Goal: Task Accomplishment & Management: Manage account settings

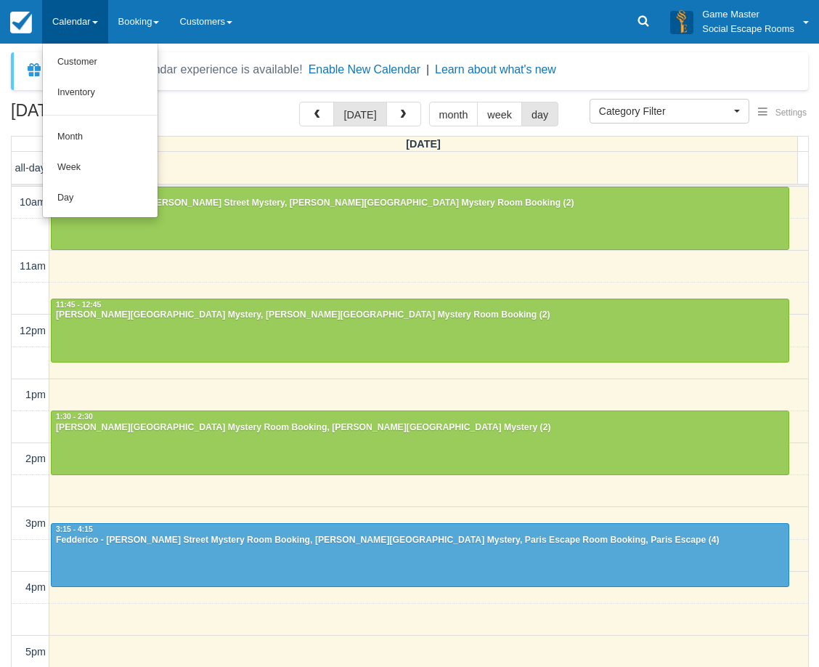
select select
click at [106, 205] on link "Day" at bounding box center [100, 198] width 115 height 31
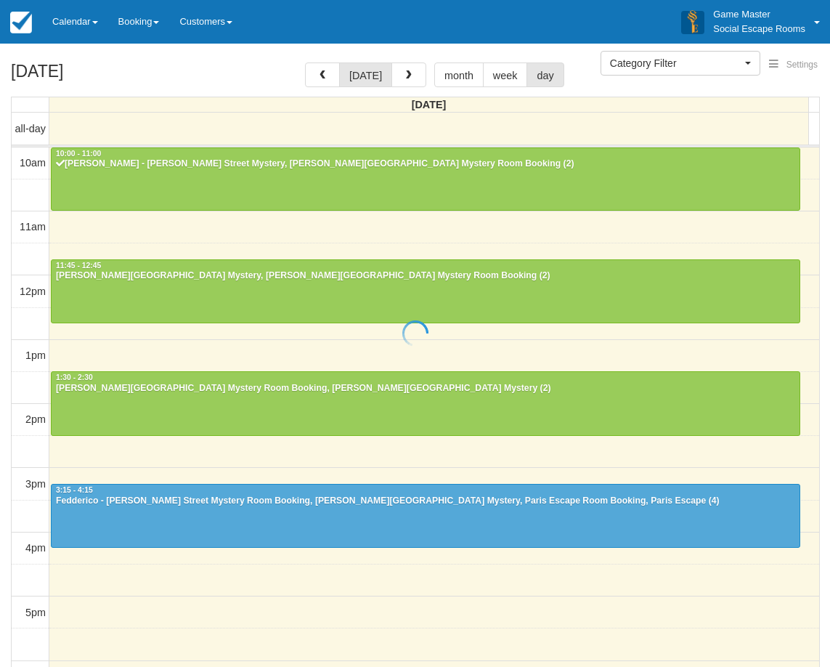
select select
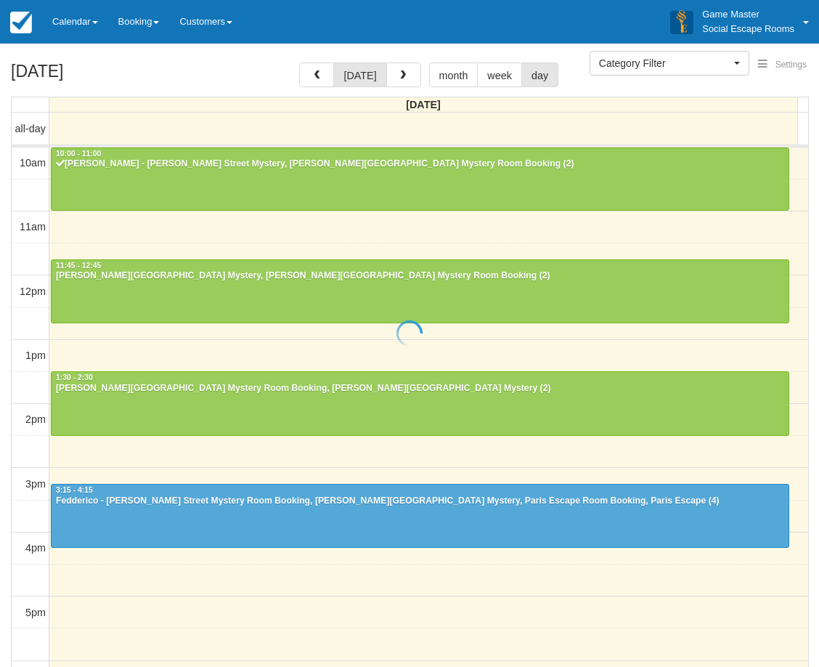
scroll to position [65, 0]
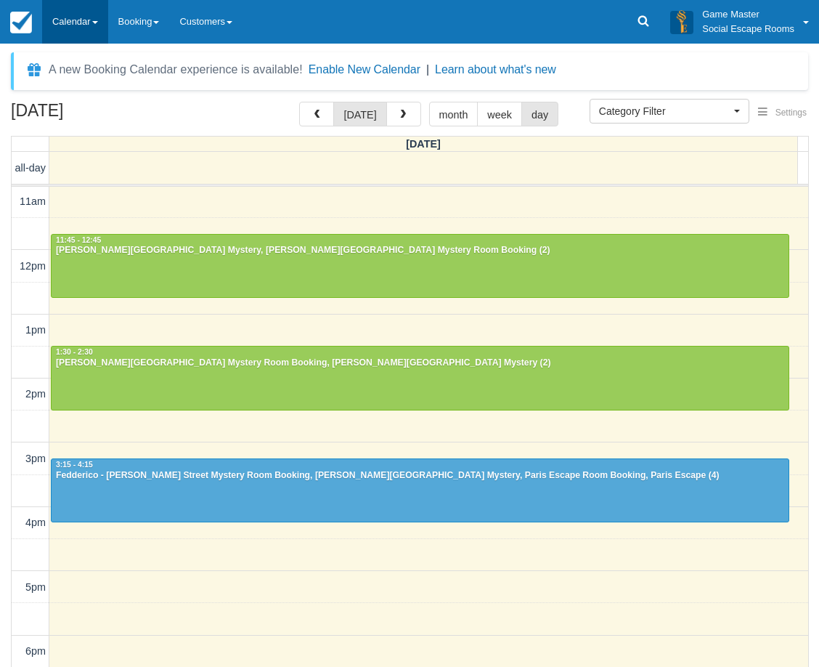
click at [81, 27] on link "Calendar" at bounding box center [75, 22] width 66 height 44
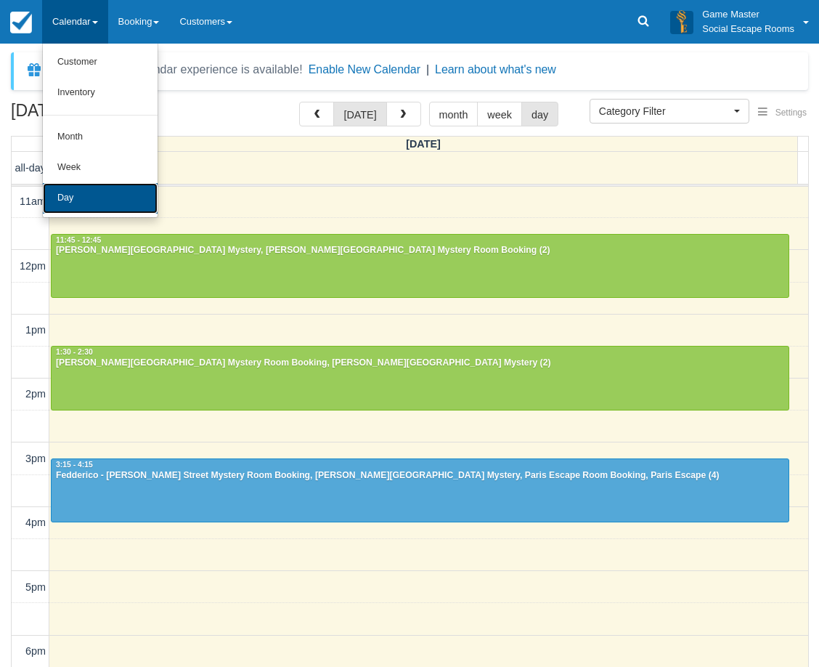
click at [81, 199] on link "Day" at bounding box center [100, 198] width 115 height 31
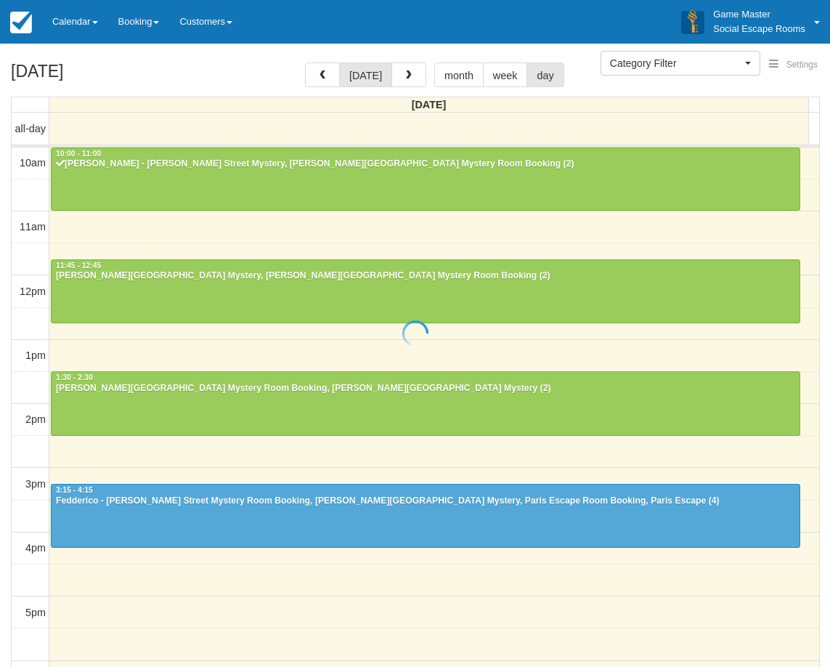
select select
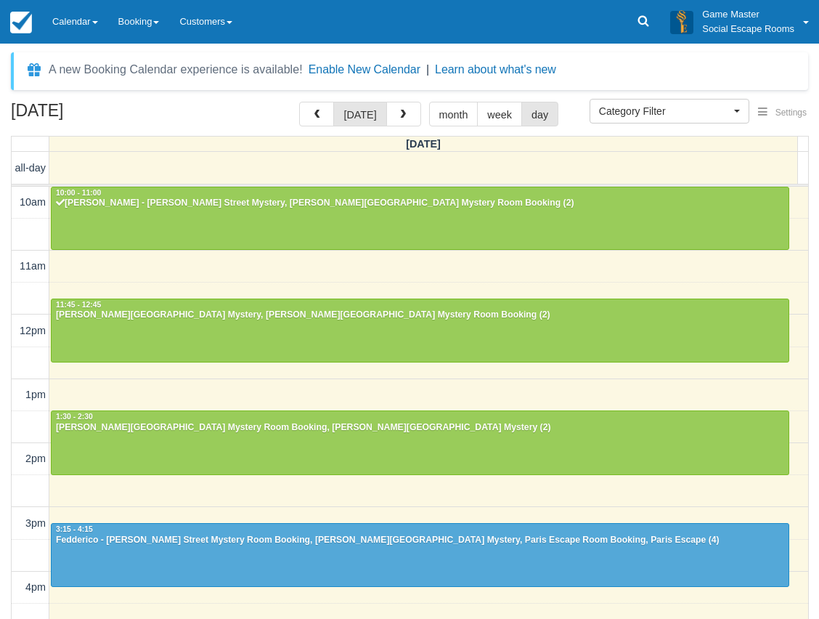
scroll to position [65, 0]
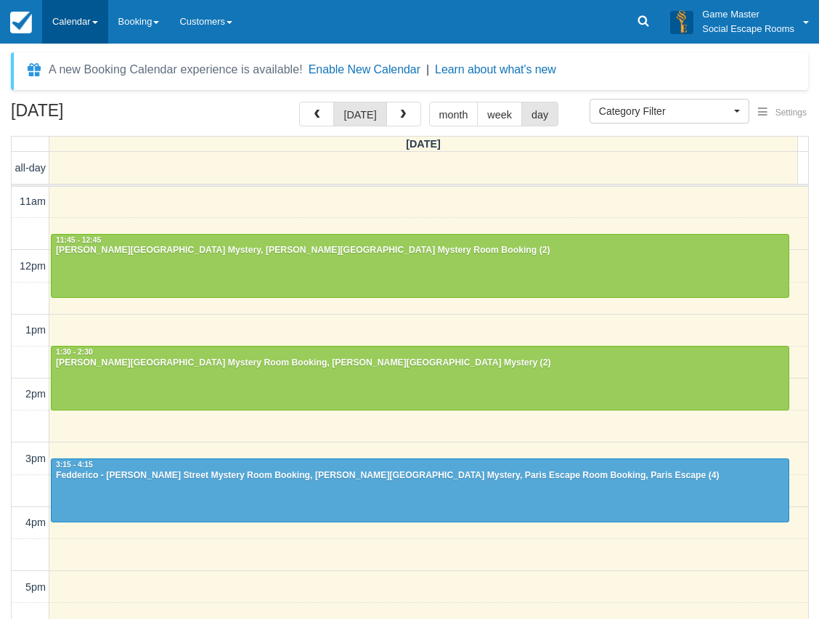
click at [91, 28] on link "Calendar" at bounding box center [75, 22] width 66 height 44
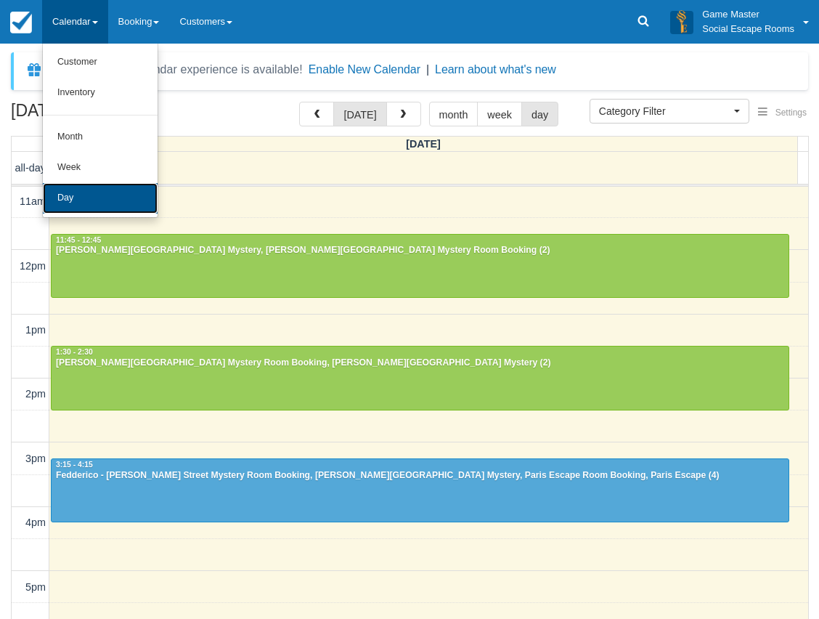
click at [95, 198] on link "Day" at bounding box center [100, 198] width 115 height 31
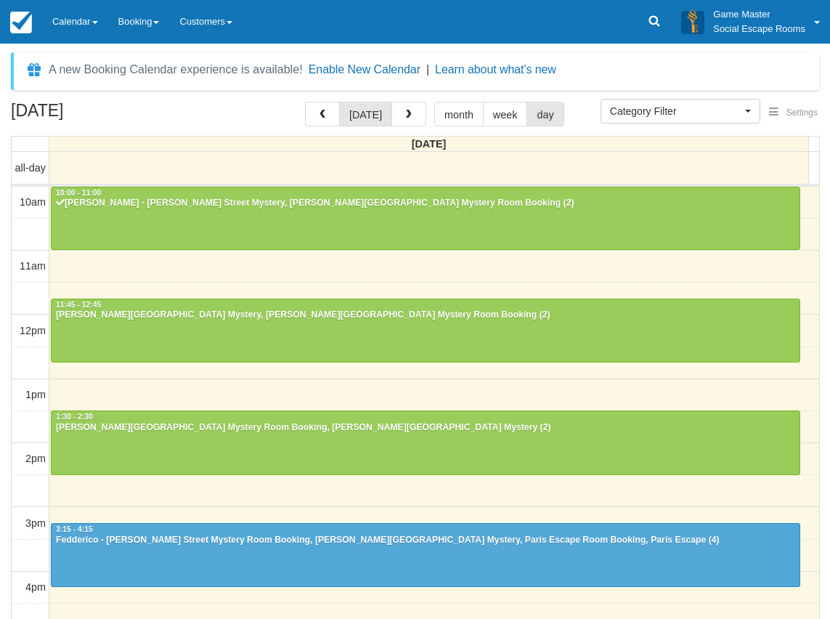
select select
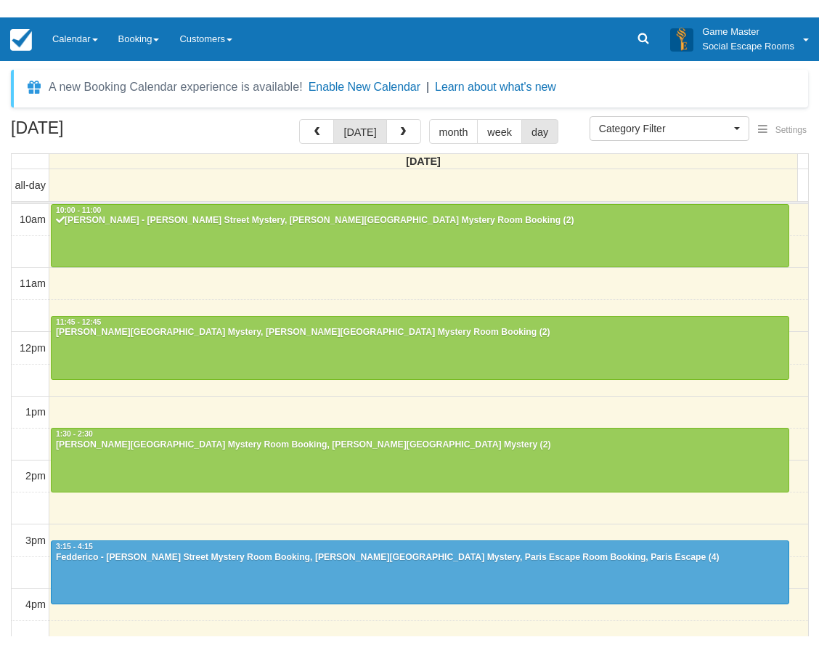
scroll to position [65, 0]
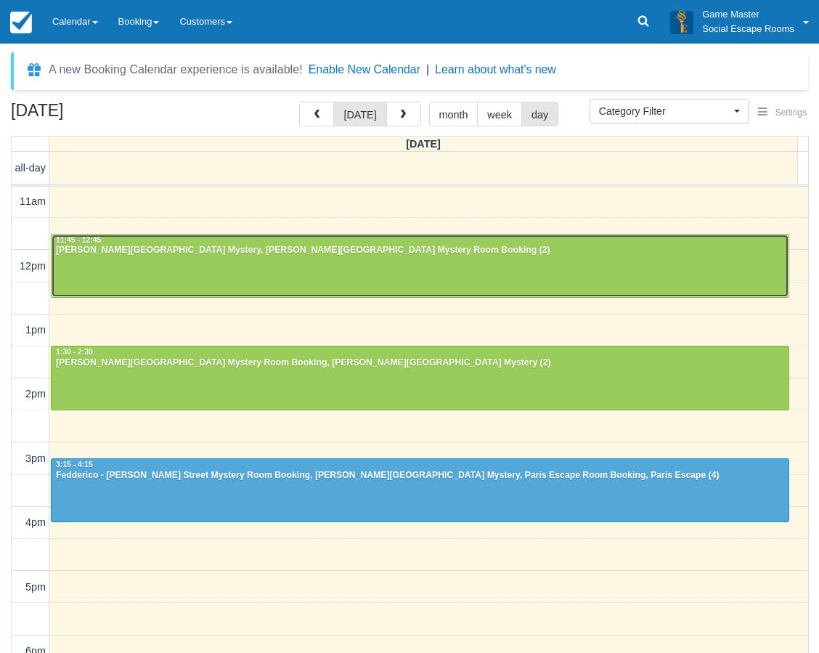
click at [202, 242] on div "11:45 - 12:45" at bounding box center [420, 240] width 730 height 10
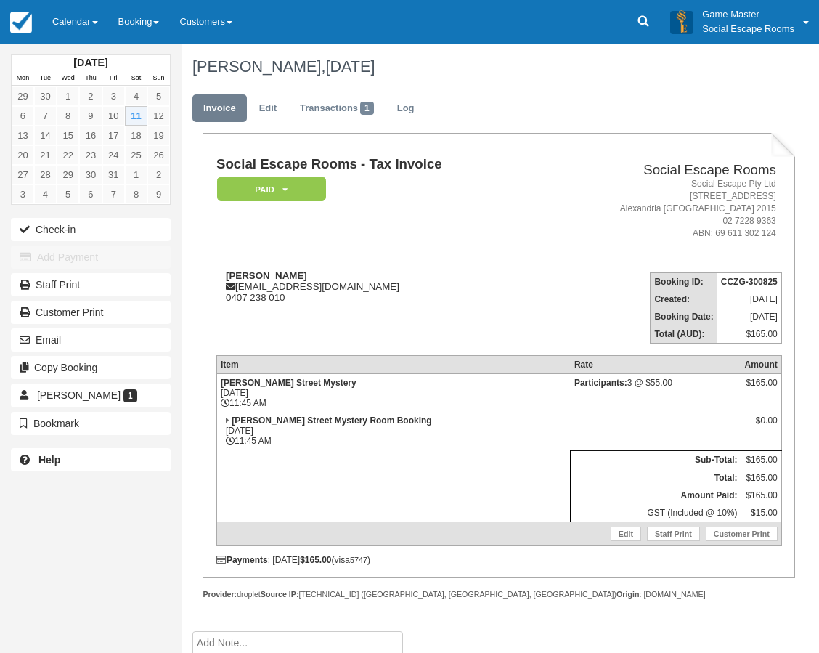
click at [335, 303] on td "[PERSON_NAME] [EMAIL_ADDRESS][DOMAIN_NAME] 0407 238 010" at bounding box center [378, 302] width 325 height 83
click at [364, 286] on div "[PERSON_NAME] [EMAIL_ADDRESS][DOMAIN_NAME] 0407 238 010" at bounding box center [378, 286] width 325 height 33
click at [376, 283] on div "Rachael Murray rachaelmurray@live.com.au 0407 238 010" at bounding box center [378, 286] width 325 height 33
click at [328, 271] on div "Rachael Murray rachaelmurray@live.com.au 0407 238 010" at bounding box center [378, 286] width 325 height 33
click at [327, 275] on div "Rachael Murray rachaelmurray@live.com.au 0407 238 010" at bounding box center [378, 286] width 325 height 33
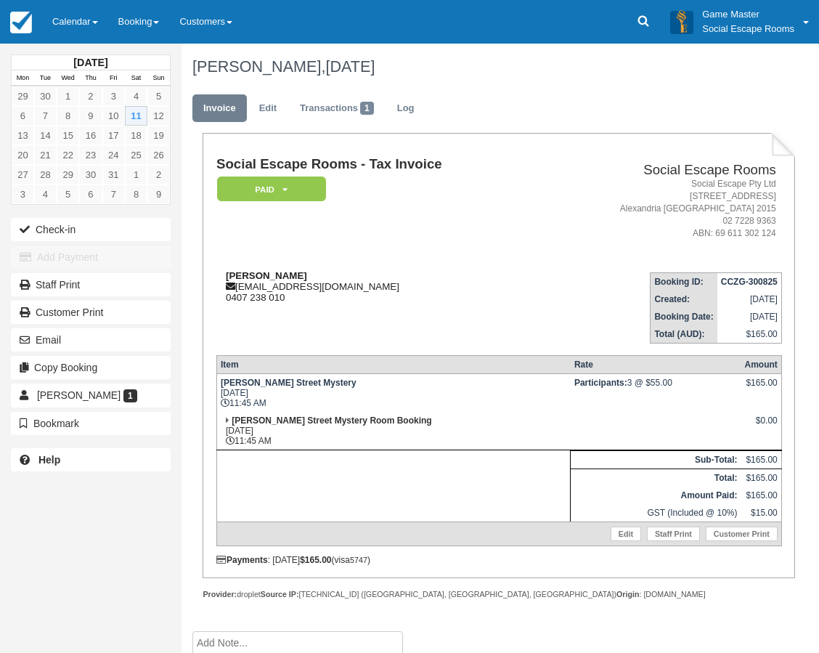
click at [327, 275] on div "Rachael Murray rachaelmurray@live.com.au 0407 238 010" at bounding box center [378, 286] width 325 height 33
click at [113, 229] on button "Check-in" at bounding box center [91, 229] width 160 height 23
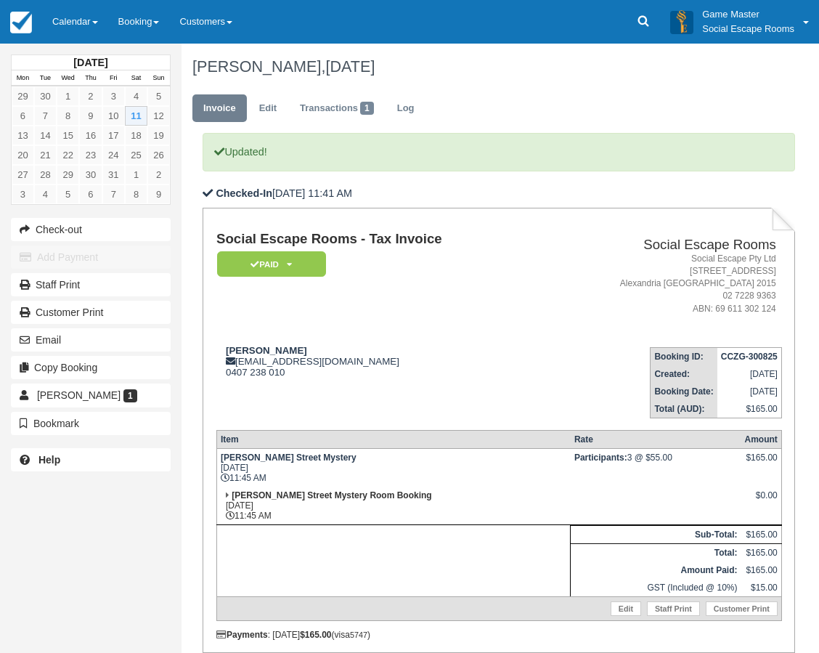
click at [468, 425] on div "Social Escape Rooms - Tax Invoice Paid   Pending Reserved Deposit Blocked for C…" at bounding box center [499, 436] width 566 height 408
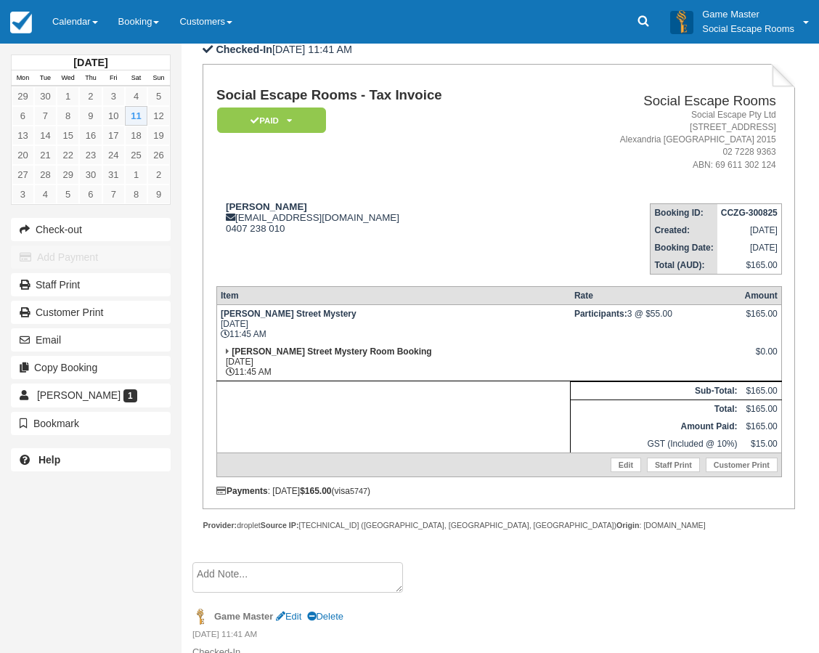
scroll to position [145, 0]
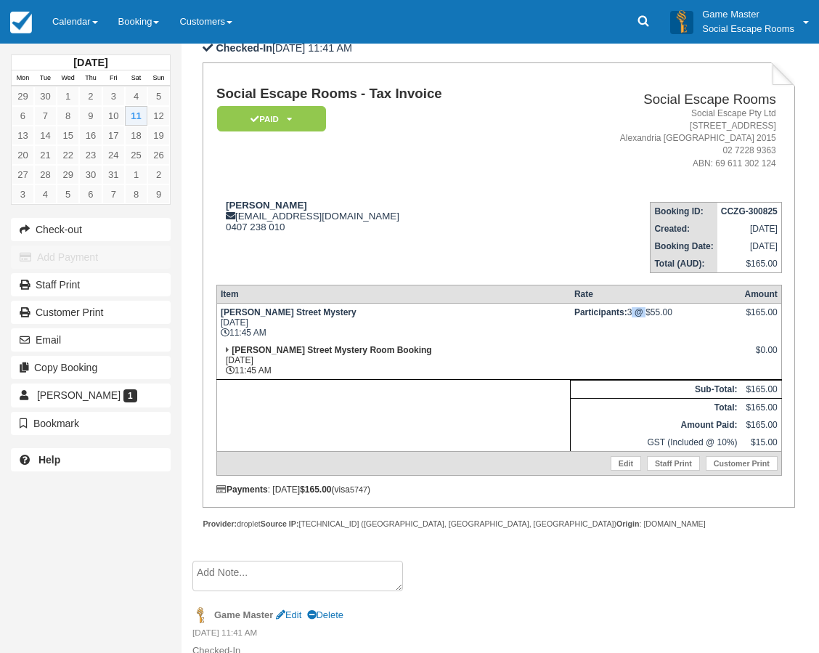
drag, startPoint x: 598, startPoint y: 312, endPoint x: 609, endPoint y: 320, distance: 14.0
click at [609, 320] on td "Participants: 3 @ $55.00" at bounding box center [656, 322] width 171 height 39
click at [612, 333] on td "Participants: 3 @ $55.00" at bounding box center [656, 322] width 171 height 39
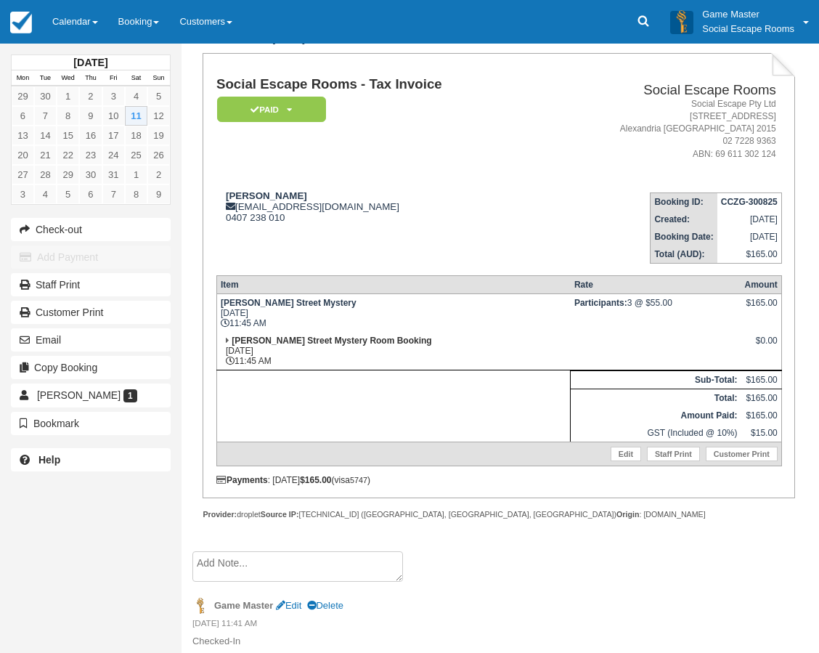
scroll to position [160, 0]
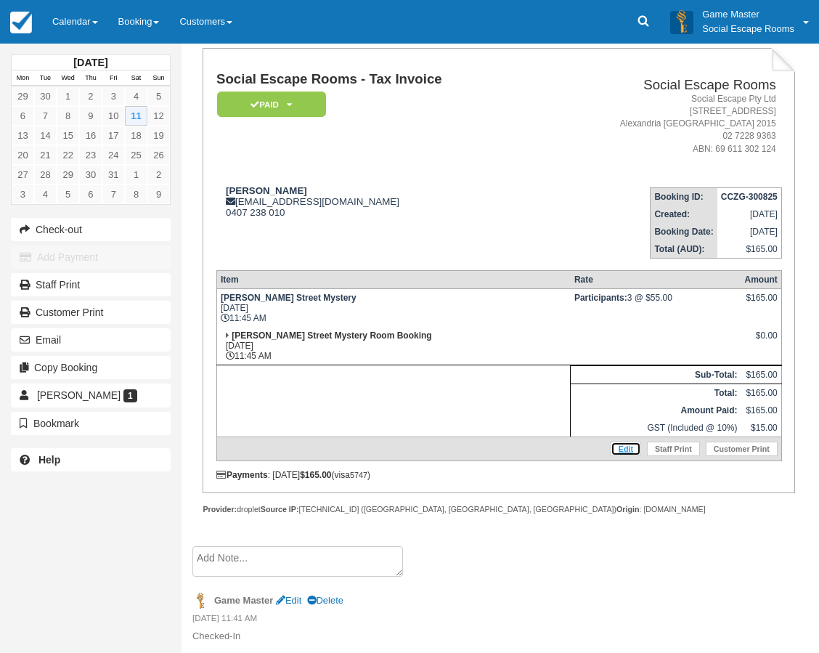
click at [625, 445] on link "Edit" at bounding box center [626, 449] width 31 height 15
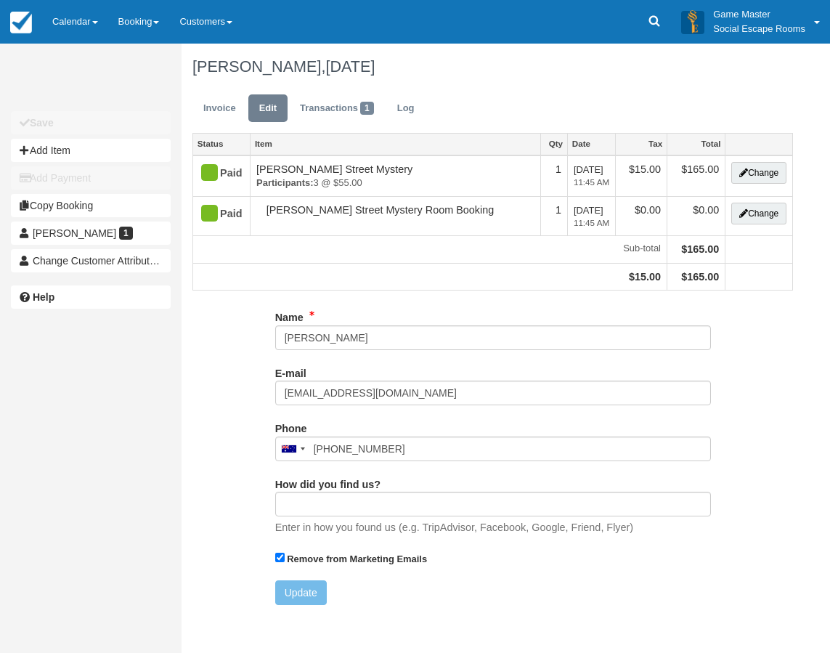
type input "0407 238 010"
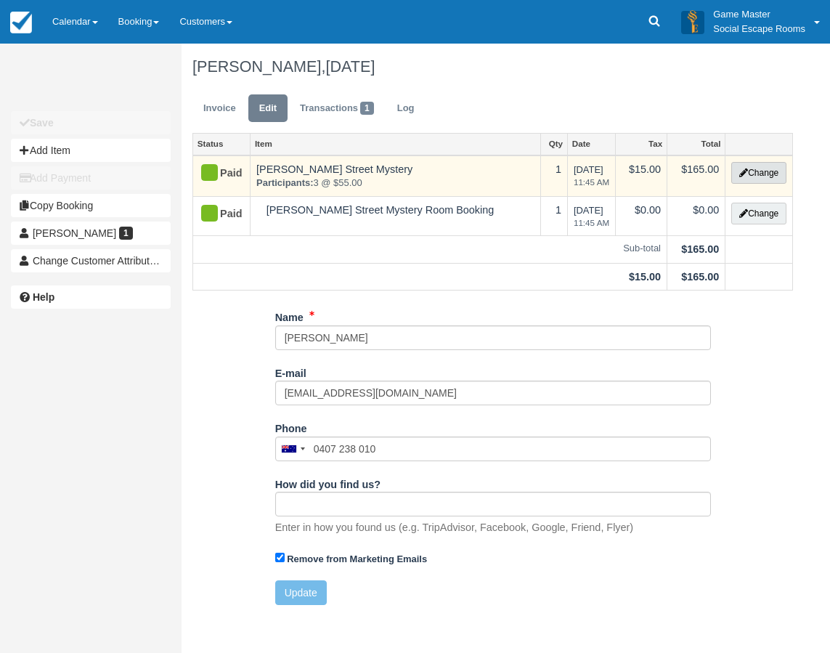
click at [762, 177] on button "Change" at bounding box center [759, 173] width 55 height 22
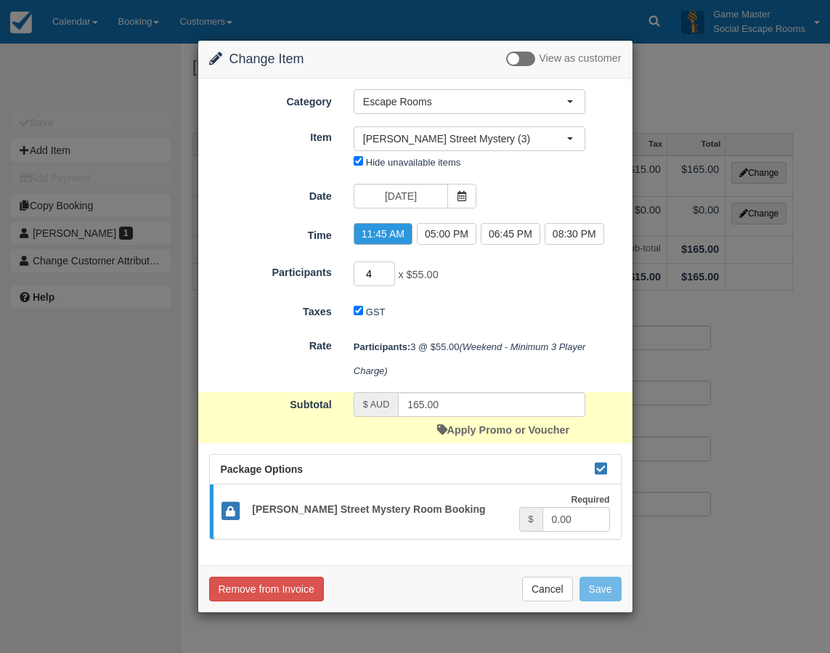
click at [386, 269] on input "4" at bounding box center [375, 274] width 42 height 25
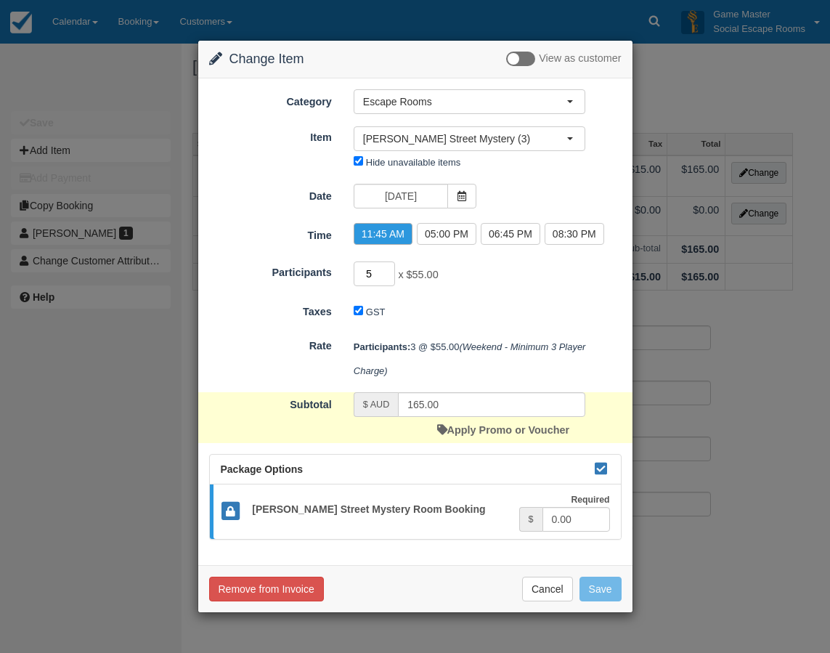
click at [387, 270] on input "5" at bounding box center [375, 274] width 42 height 25
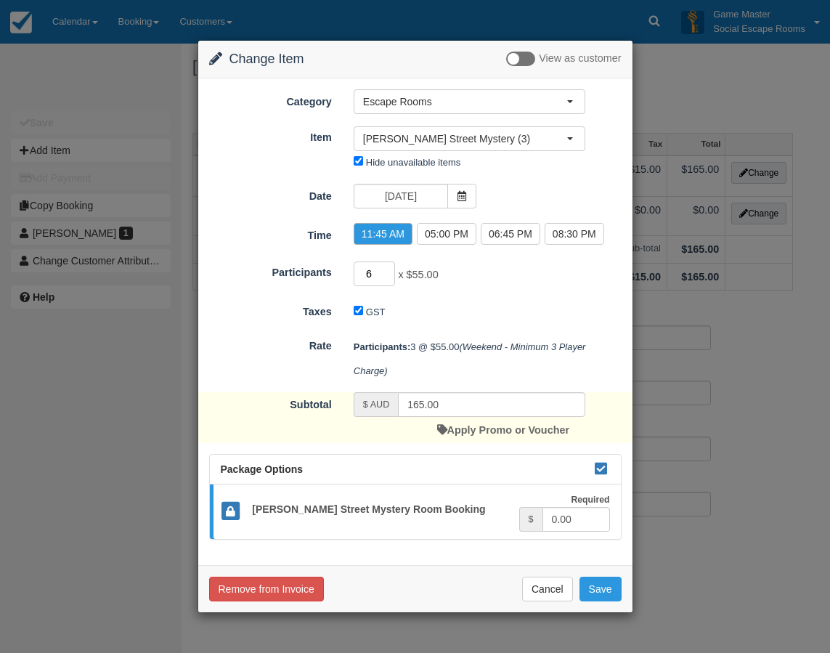
type input "6"
click at [387, 270] on input "6" at bounding box center [375, 274] width 42 height 25
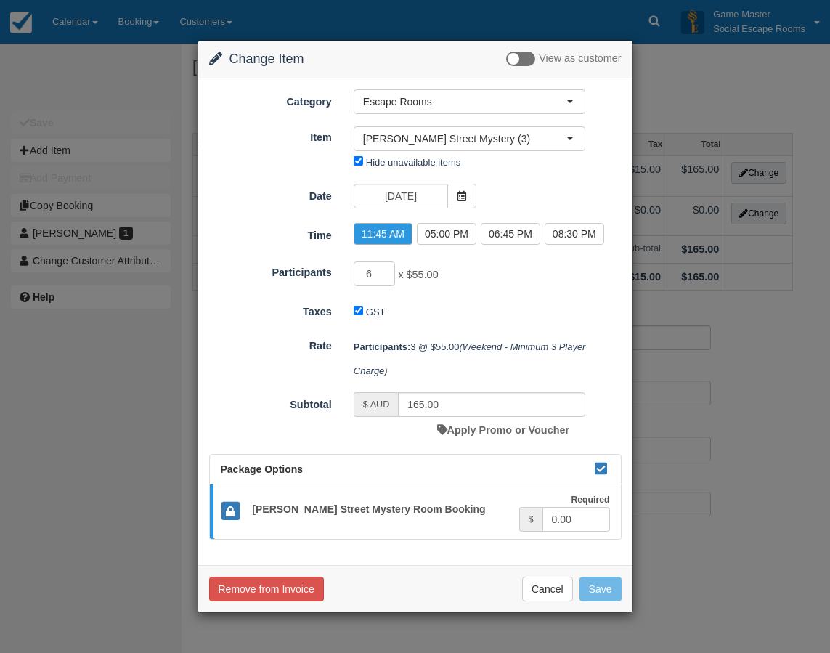
click at [487, 280] on div "6 x $55.00 Minimum of 2Maximum of 8" at bounding box center [470, 276] width 254 height 28
type input "330.00"
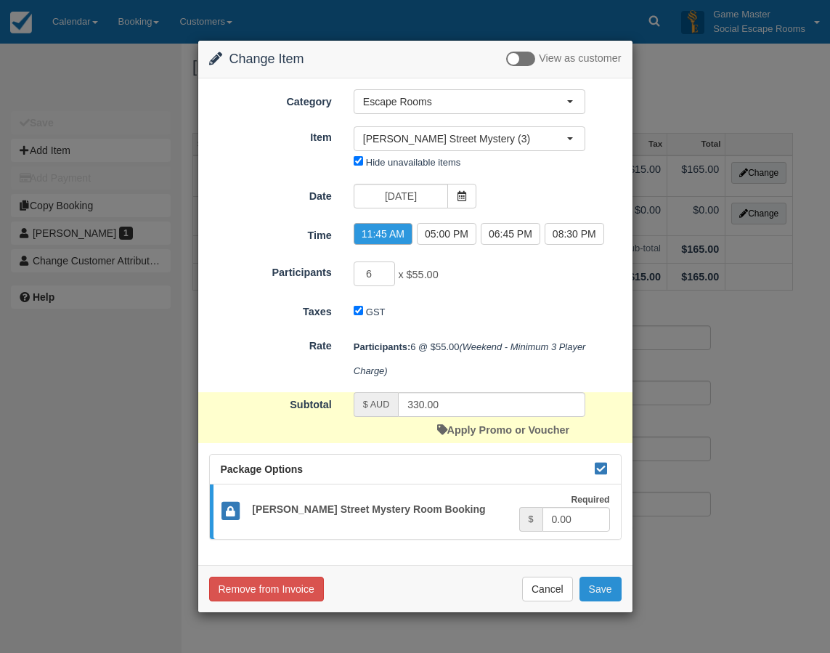
click at [598, 596] on button "Save" at bounding box center [601, 589] width 42 height 25
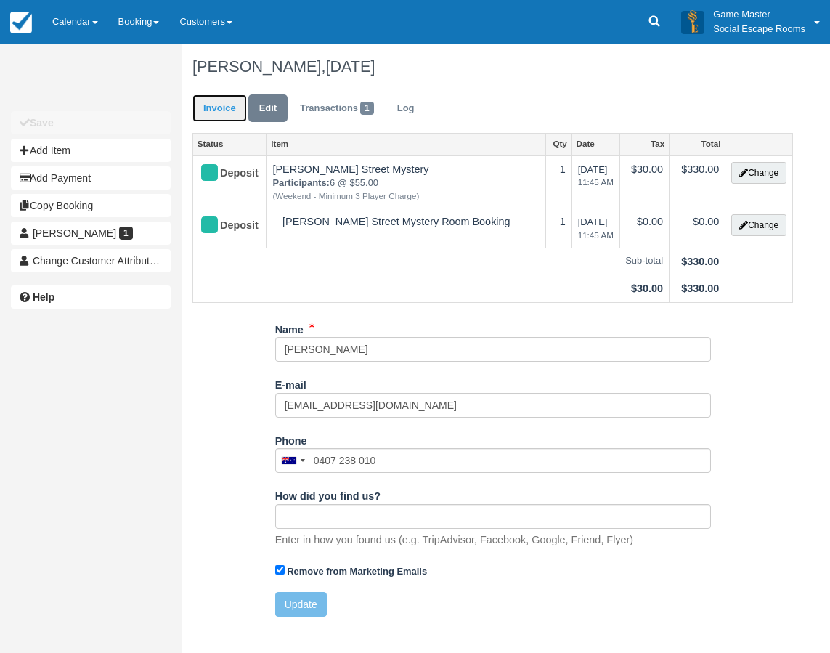
click at [216, 104] on link "Invoice" at bounding box center [220, 108] width 54 height 28
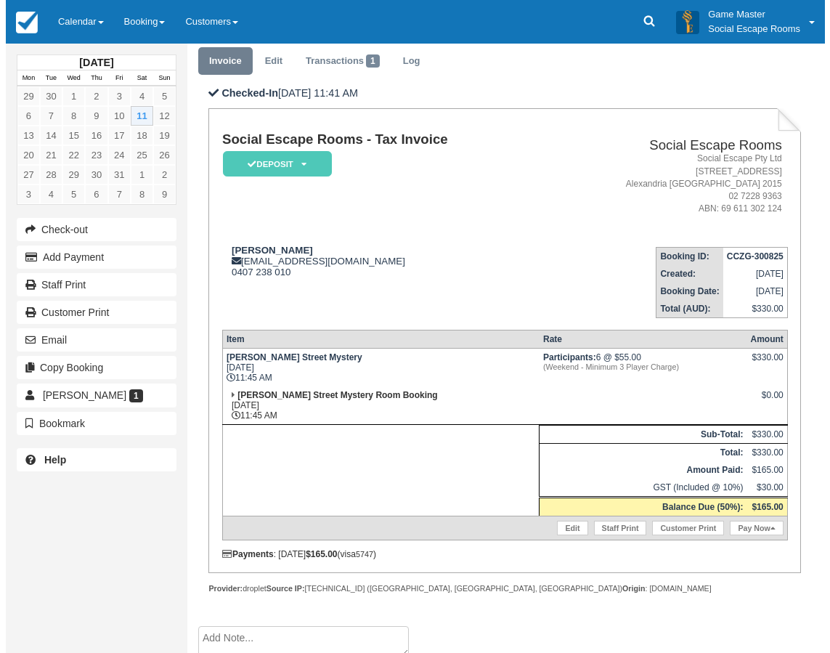
scroll to position [73, 0]
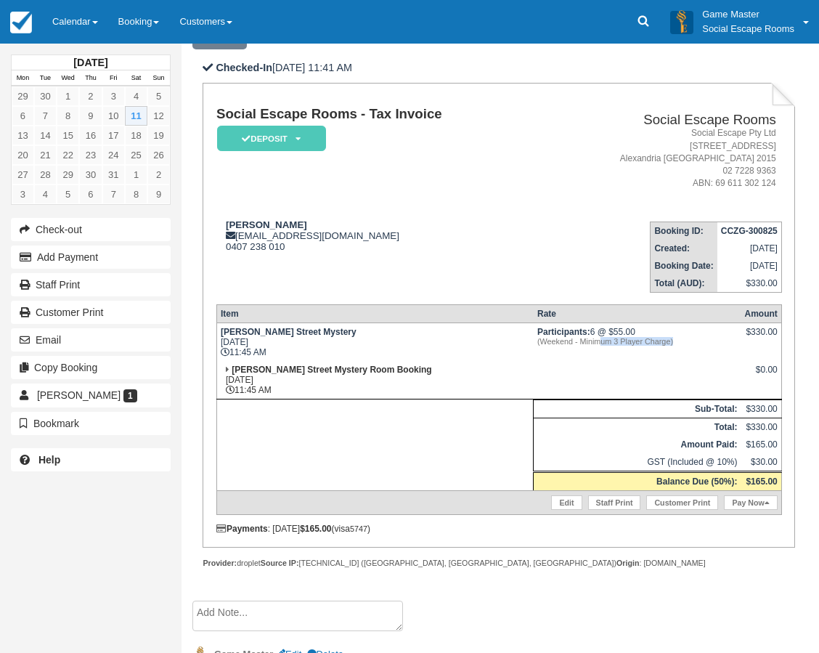
drag, startPoint x: 641, startPoint y: 346, endPoint x: 568, endPoint y: 341, distance: 72.8
click at [568, 341] on td "Participants: 6 @ $55.00 (Weekend - Minimum 3 Player Charge)" at bounding box center [638, 342] width 208 height 39
click at [646, 349] on td "Participants: 6 @ $55.00 (Weekend - Minimum 3 Player Charge)" at bounding box center [638, 342] width 208 height 39
drag, startPoint x: 747, startPoint y: 479, endPoint x: 777, endPoint y: 486, distance: 31.4
click at [777, 486] on strong "$165.00" at bounding box center [761, 482] width 31 height 10
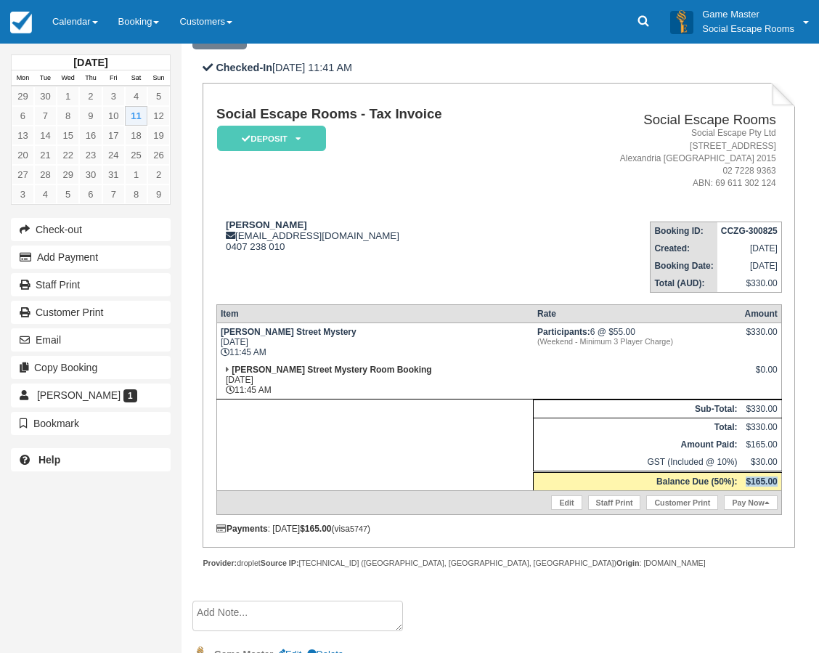
click at [777, 486] on strong "$165.00" at bounding box center [761, 482] width 31 height 10
click at [795, 560] on div "Provider: droplet Source IP: 203.189.4.20 (Sydney, NSW, AU) Origin : www.social…" at bounding box center [499, 563] width 593 height 11
drag, startPoint x: 745, startPoint y: 479, endPoint x: 769, endPoint y: 487, distance: 25.5
click at [769, 487] on td "$165.00" at bounding box center [761, 481] width 41 height 19
click at [773, 484] on strong "$165.00" at bounding box center [761, 482] width 31 height 10
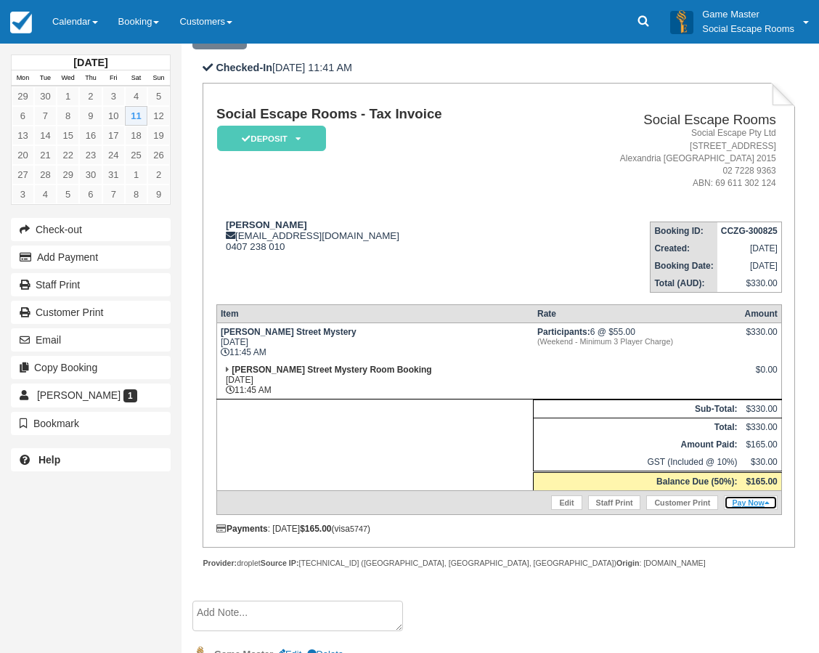
click at [752, 504] on link "Pay Now" at bounding box center [750, 502] width 53 height 15
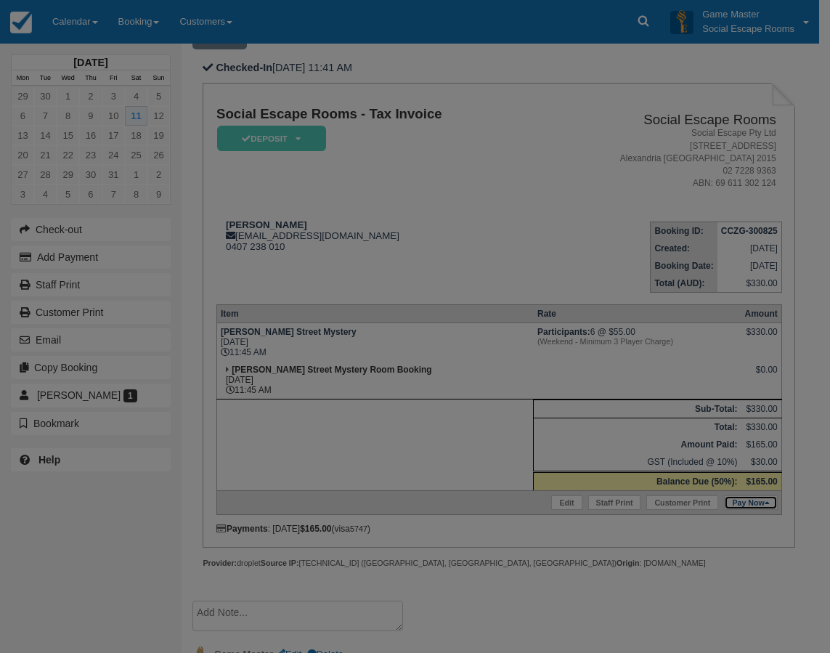
type input "11/10/2025"
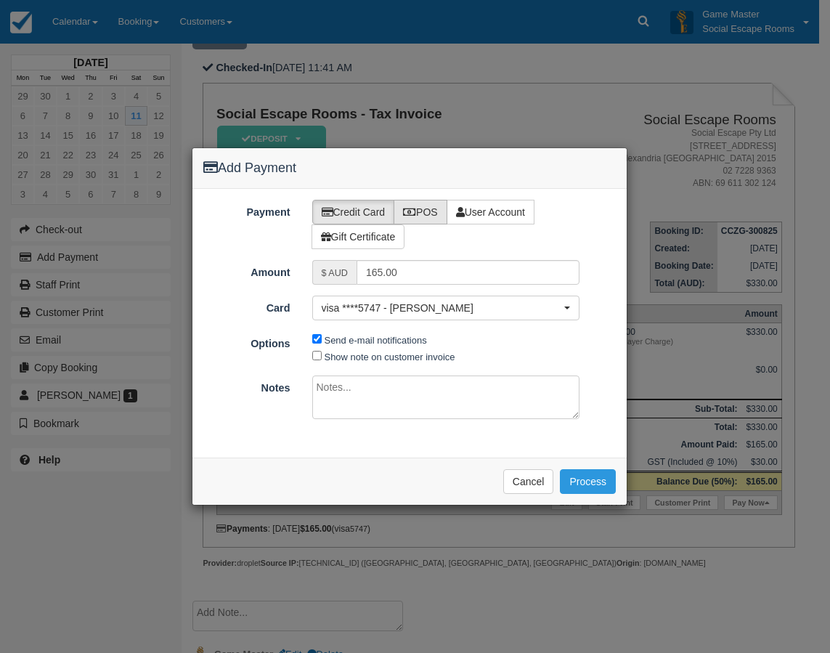
click at [422, 217] on label "POS" at bounding box center [421, 212] width 54 height 25
radio input "true"
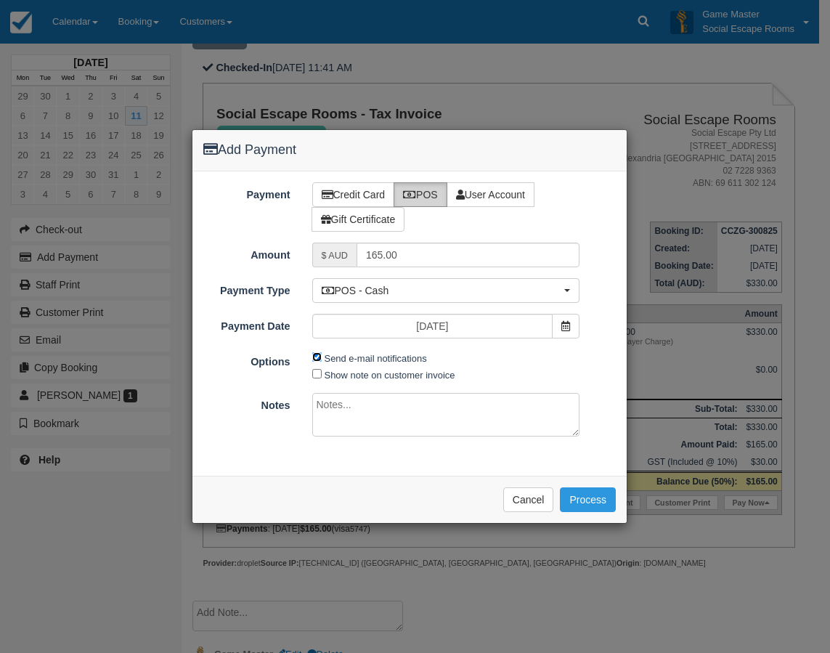
click at [314, 360] on input "Send e-mail notifications" at bounding box center [316, 356] width 9 height 9
checkbox input "false"
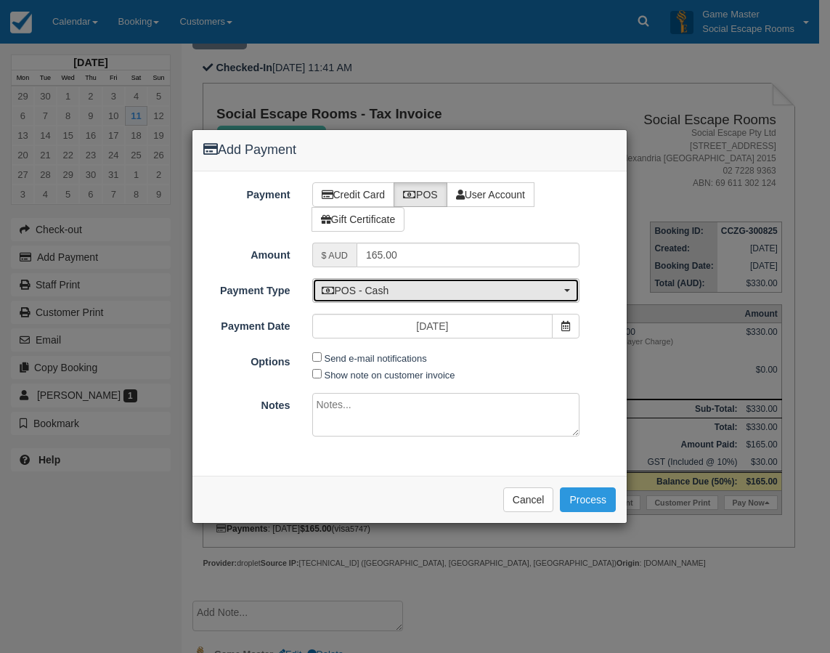
click at [370, 296] on span "POS - Cash" at bounding box center [442, 290] width 240 height 15
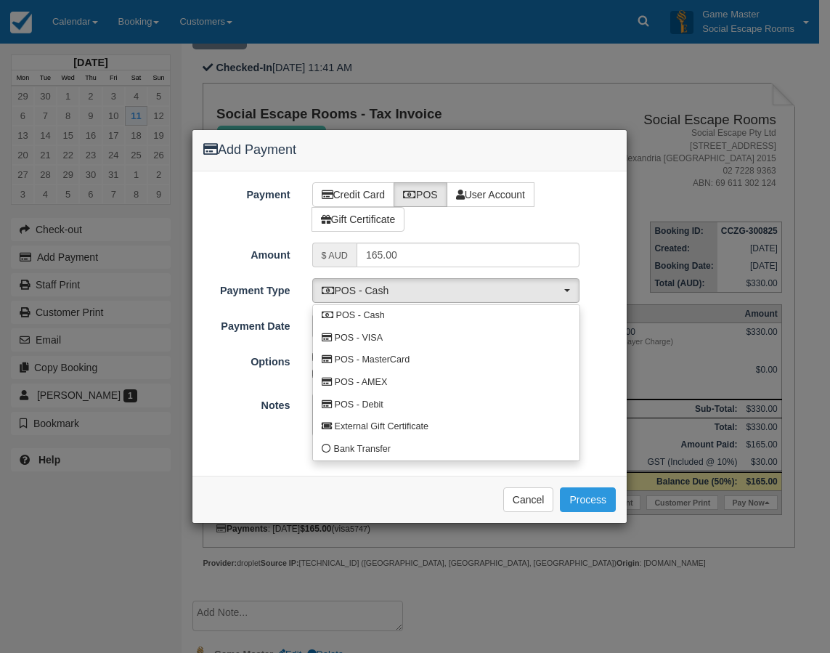
click at [583, 299] on div "POS - Cash POS - Cash POS - VISA POS - MasterCard POS - AMEX POS - Debit Extern…" at bounding box center [446, 290] width 290 height 25
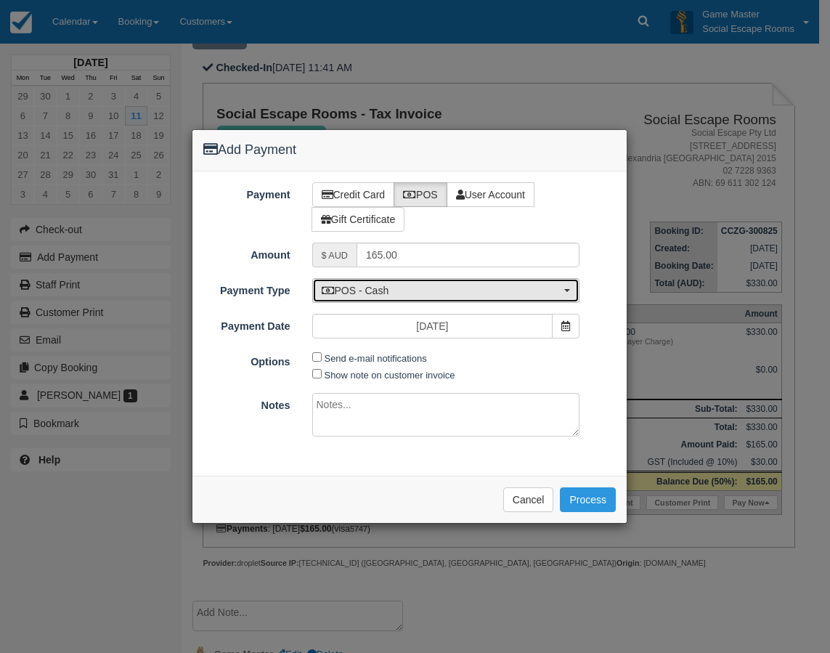
click at [520, 294] on span "POS - Cash" at bounding box center [442, 290] width 240 height 15
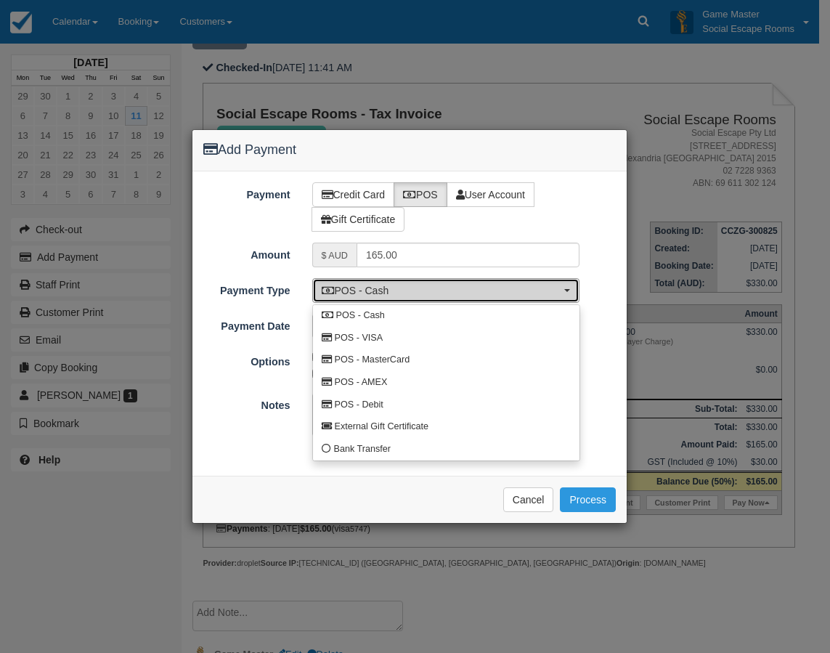
click at [520, 291] on span "POS - Cash" at bounding box center [442, 290] width 240 height 15
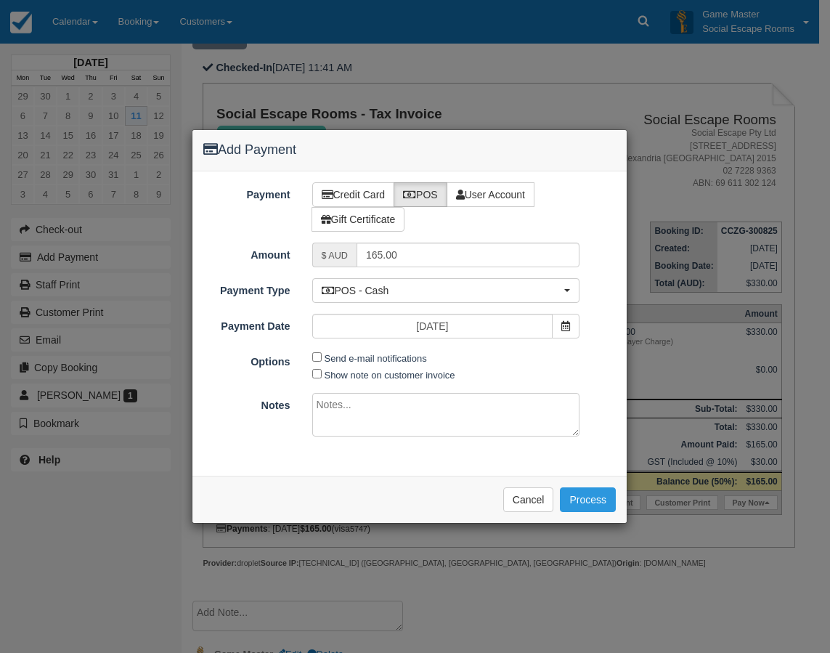
click at [603, 302] on div "Payment Type POS - Cash POS - Cash POS - VISA POS - MasterCard POS - AMEX POS -…" at bounding box center [410, 290] width 434 height 25
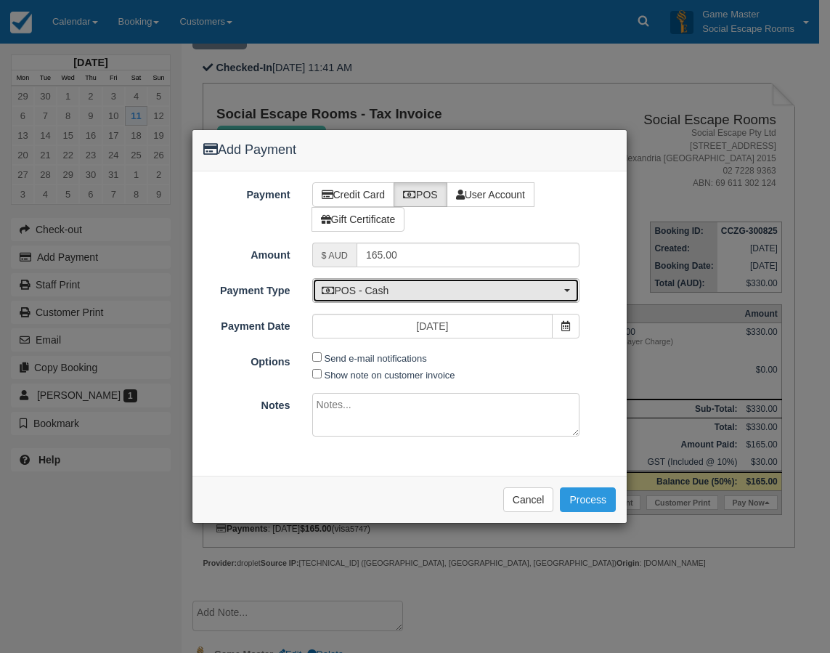
click at [539, 298] on button "POS - Cash" at bounding box center [446, 290] width 268 height 25
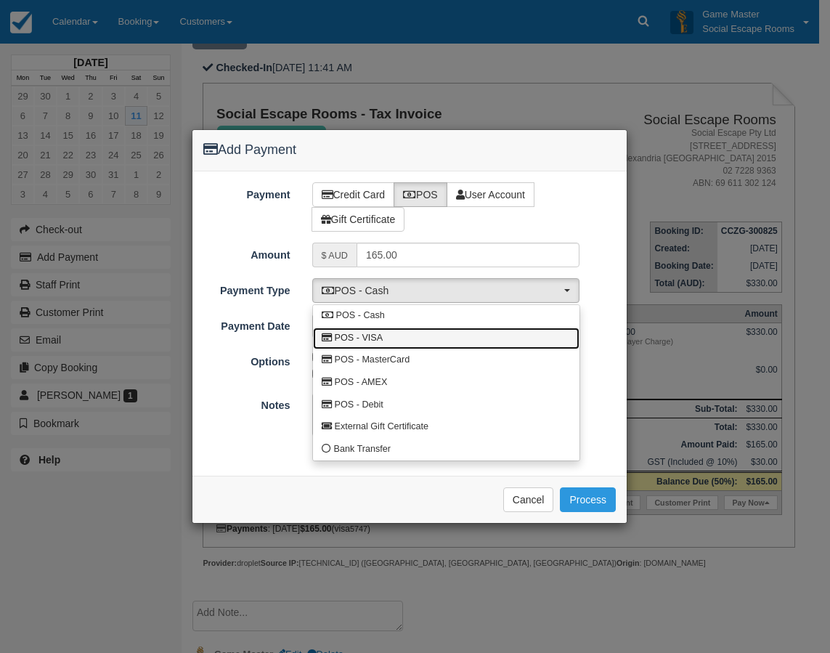
click at [437, 342] on link "POS - VISA" at bounding box center [446, 339] width 267 height 23
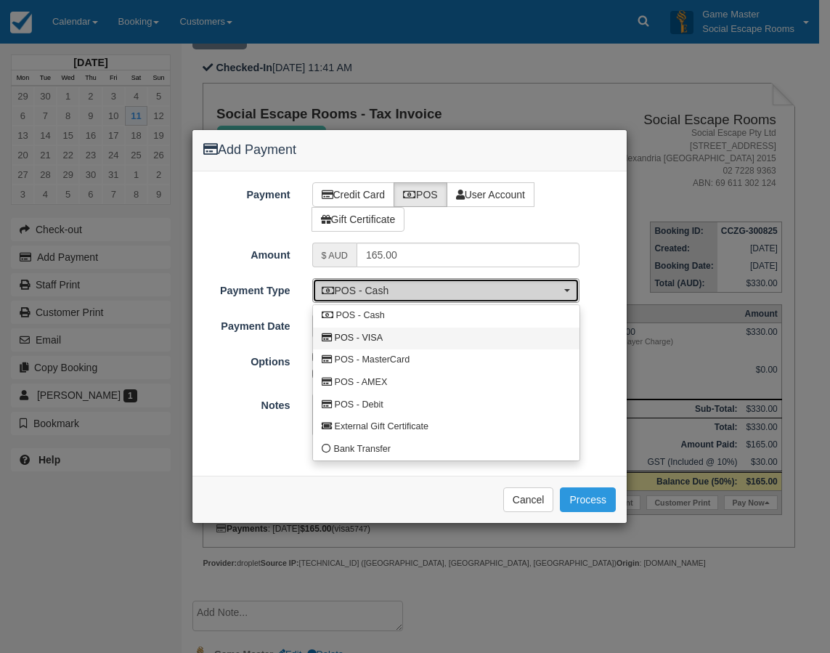
select select "VISA"
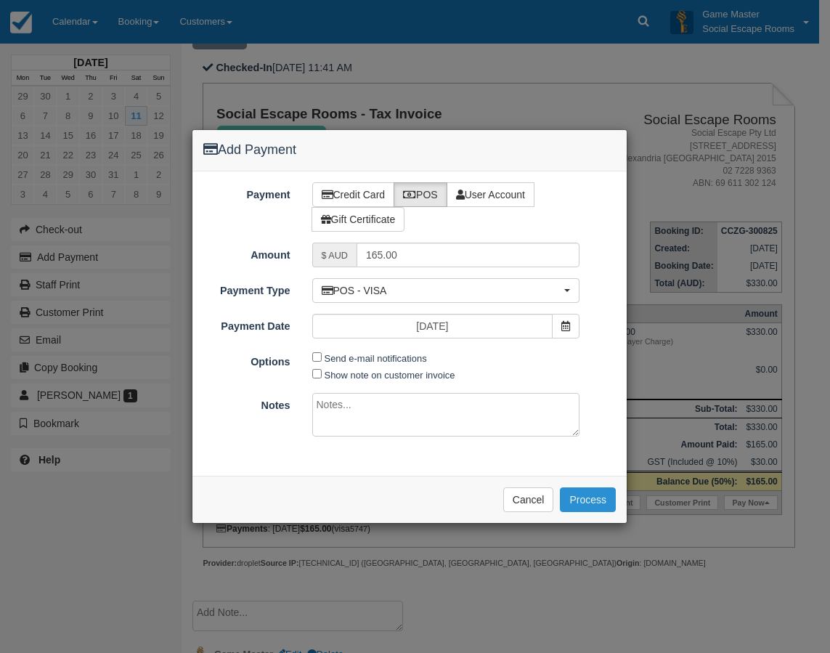
click at [583, 502] on button "Process" at bounding box center [588, 499] width 56 height 25
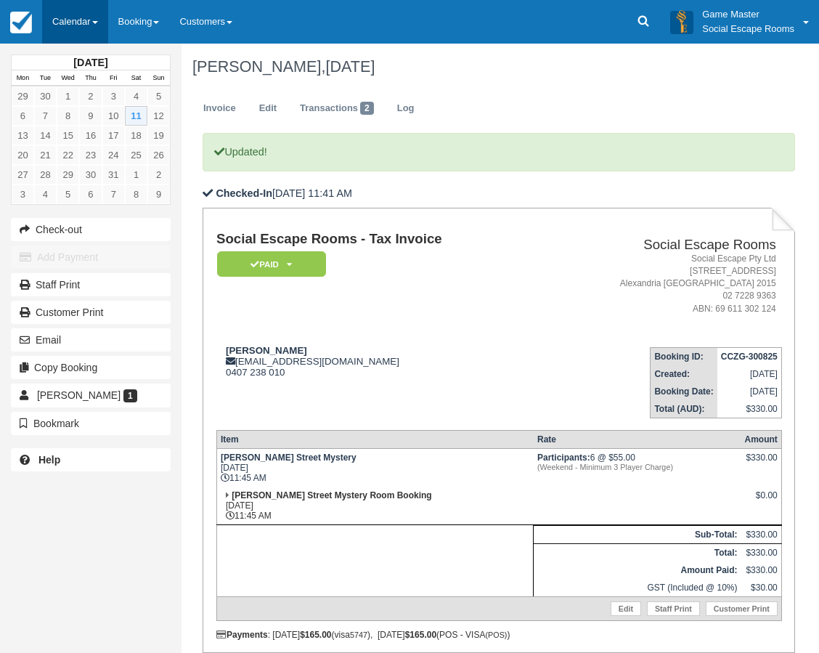
click at [70, 33] on link "Calendar" at bounding box center [75, 22] width 66 height 44
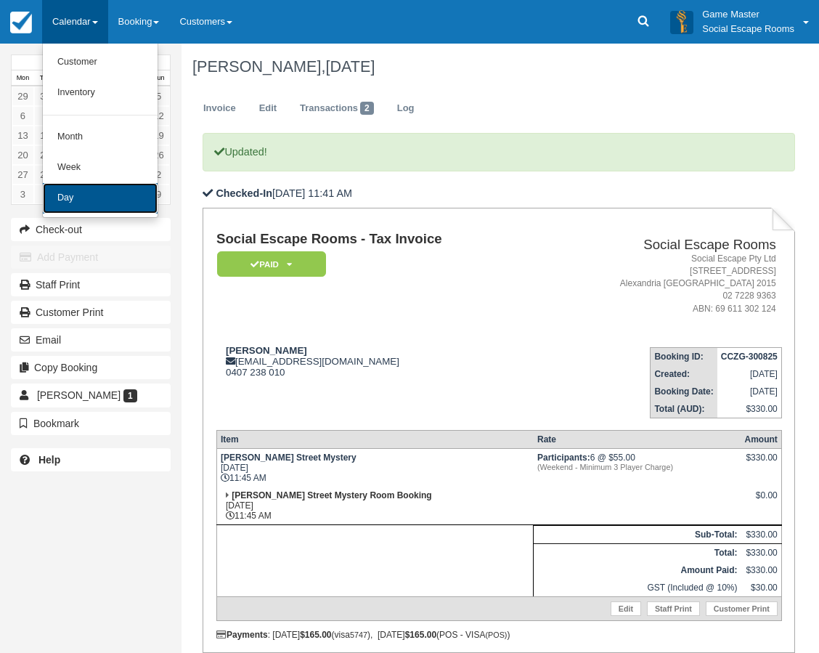
click at [86, 206] on link "Day" at bounding box center [100, 198] width 115 height 31
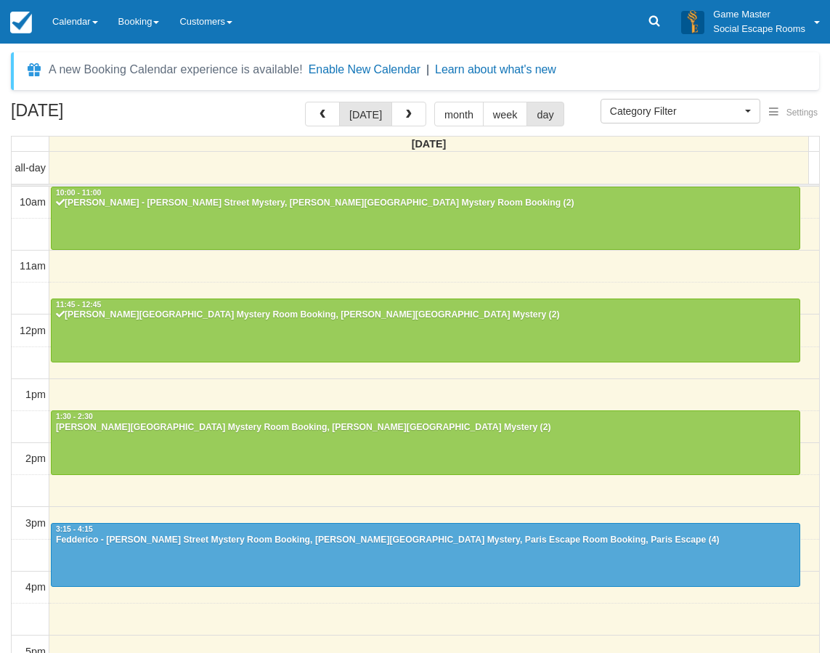
select select
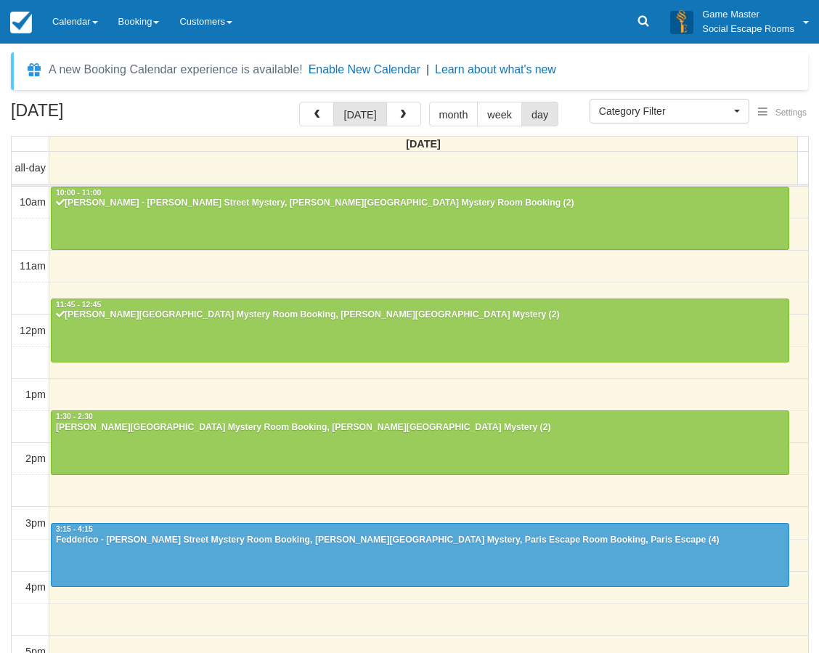
scroll to position [65, 0]
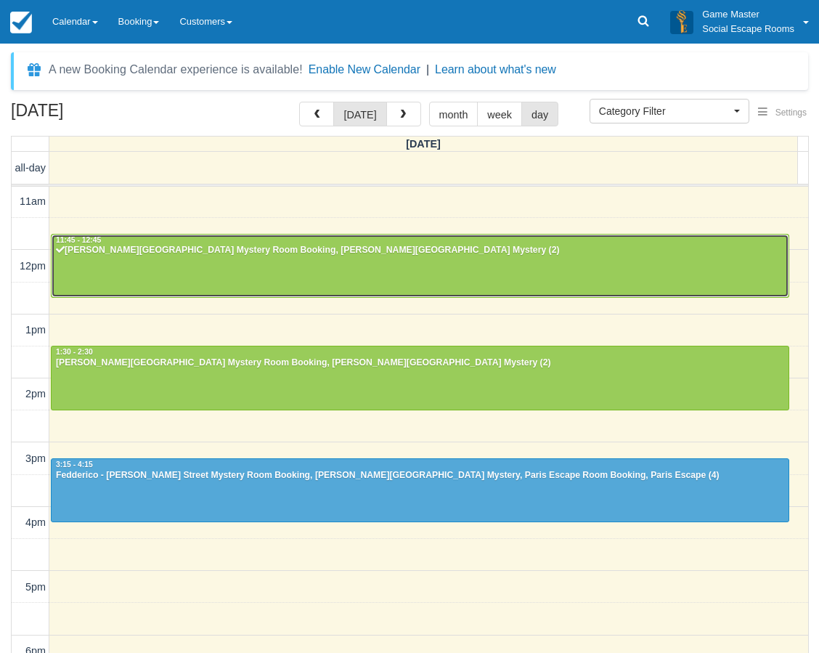
click at [509, 264] on div at bounding box center [420, 266] width 737 height 62
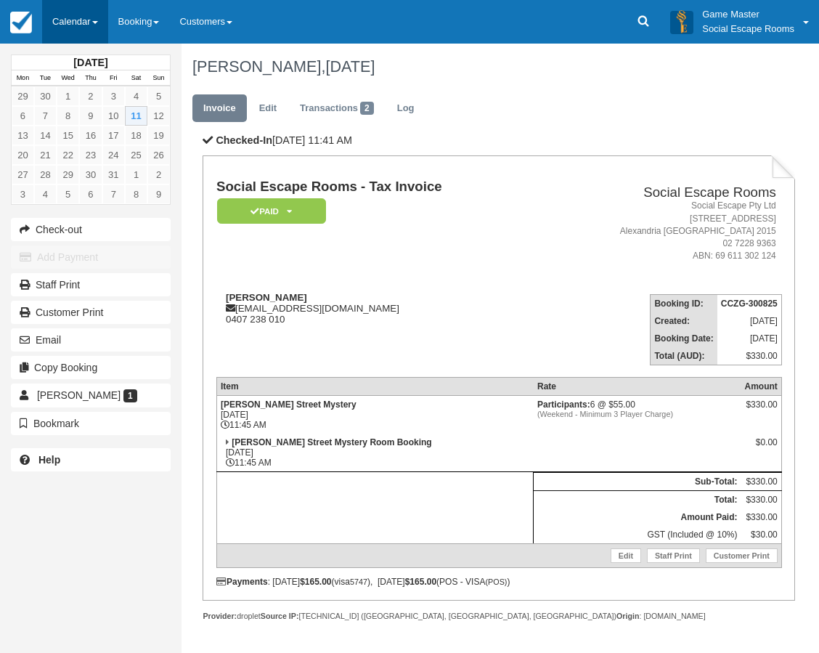
click at [77, 28] on link "Calendar" at bounding box center [75, 22] width 66 height 44
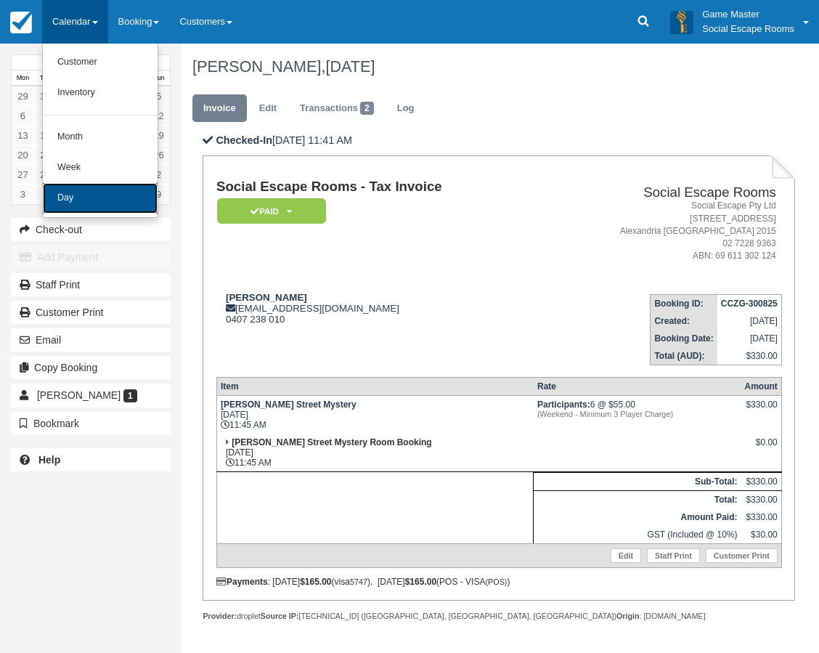
click at [93, 204] on link "Day" at bounding box center [100, 198] width 115 height 31
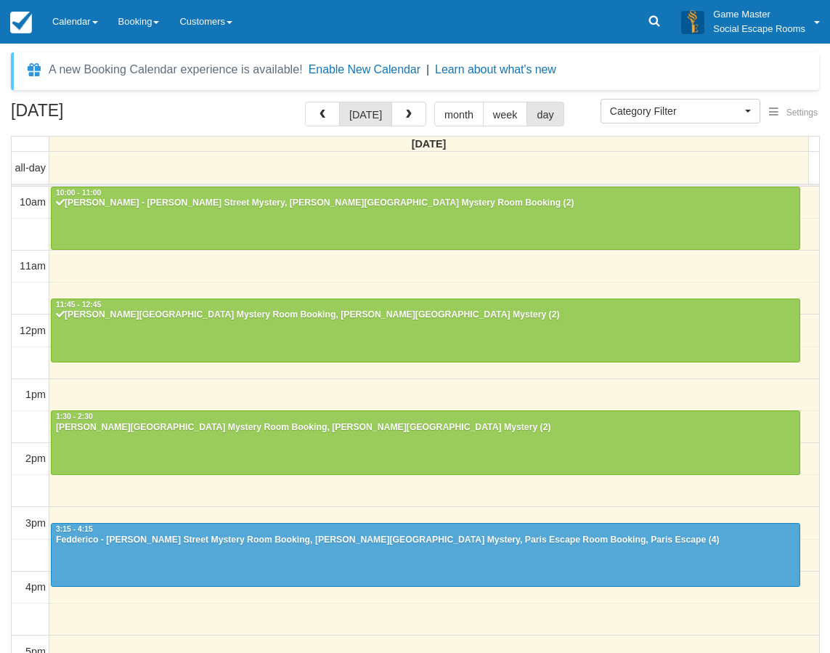
select select
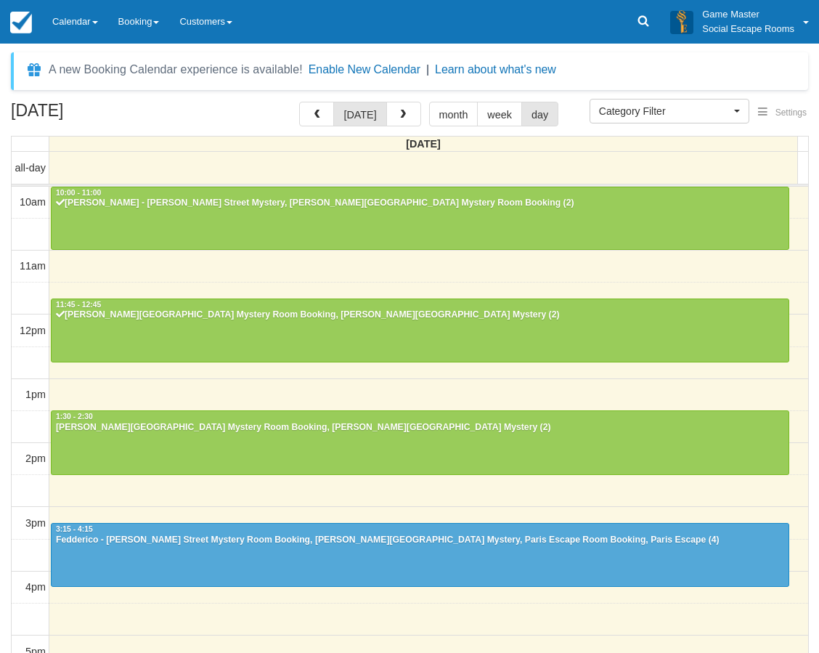
scroll to position [65, 0]
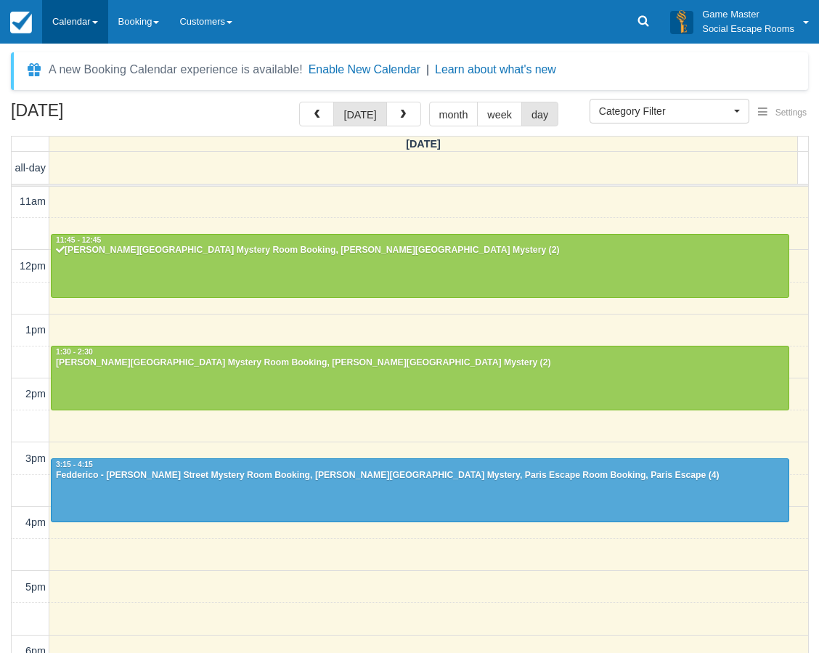
click at [83, 41] on link "Calendar" at bounding box center [75, 22] width 66 height 44
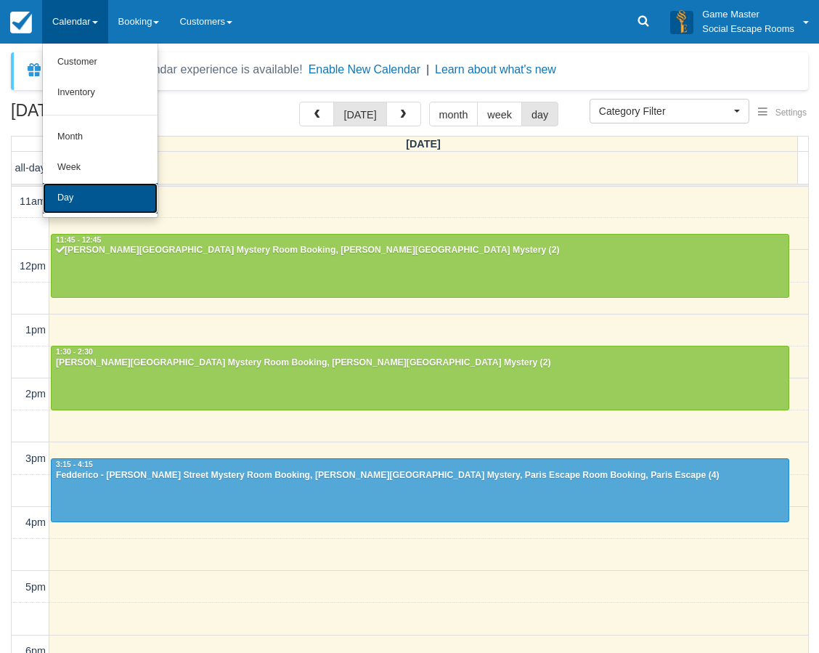
click at [90, 187] on link "Day" at bounding box center [100, 198] width 115 height 31
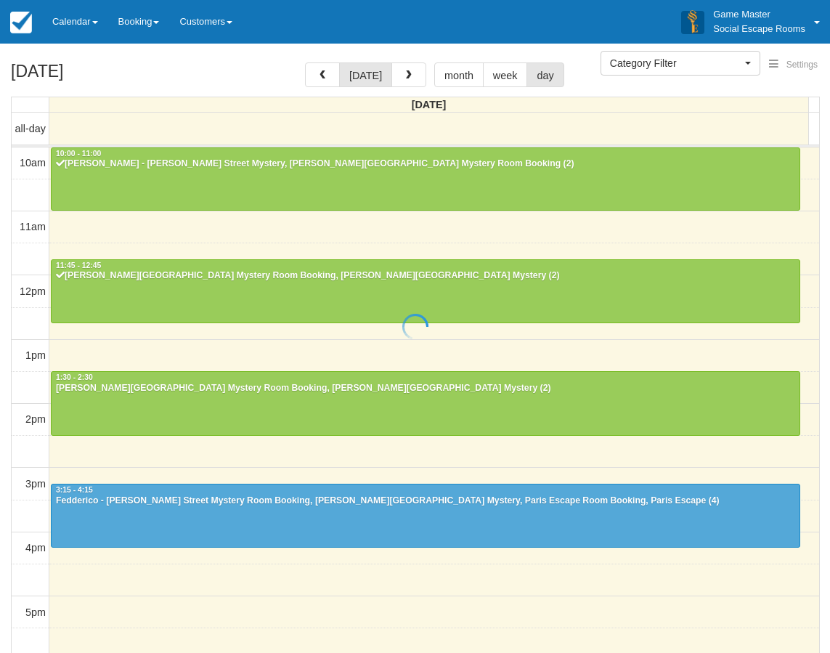
select select
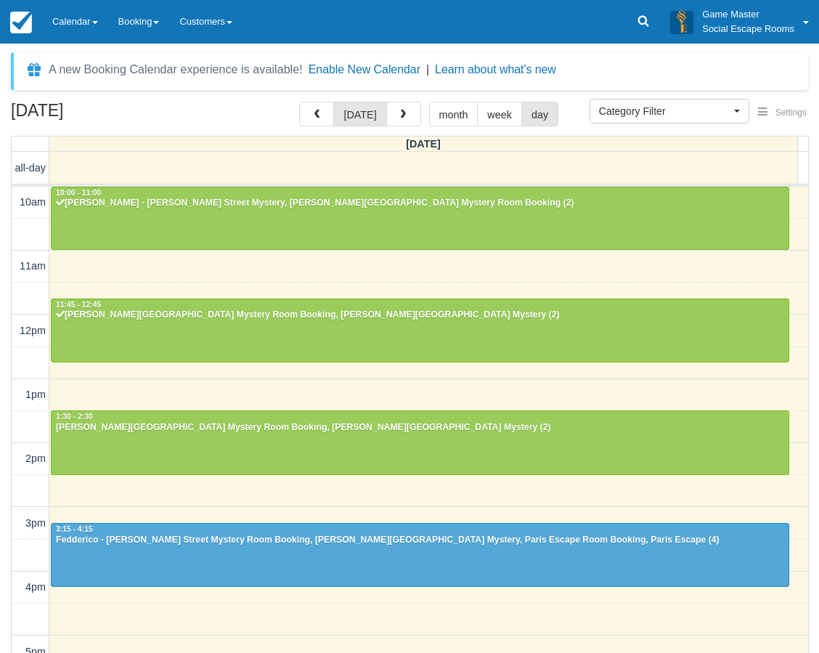
scroll to position [65, 0]
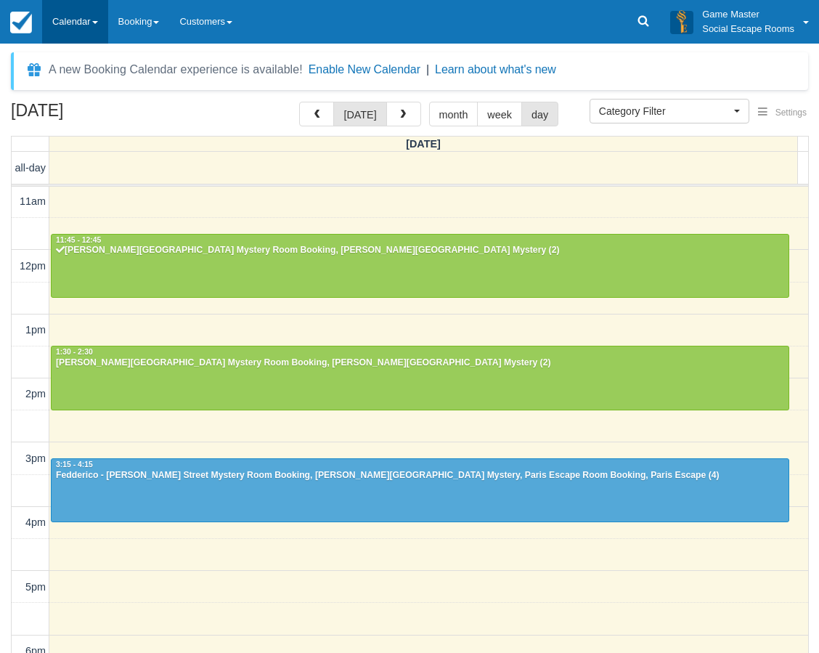
click at [89, 9] on link "Calendar" at bounding box center [75, 22] width 66 height 44
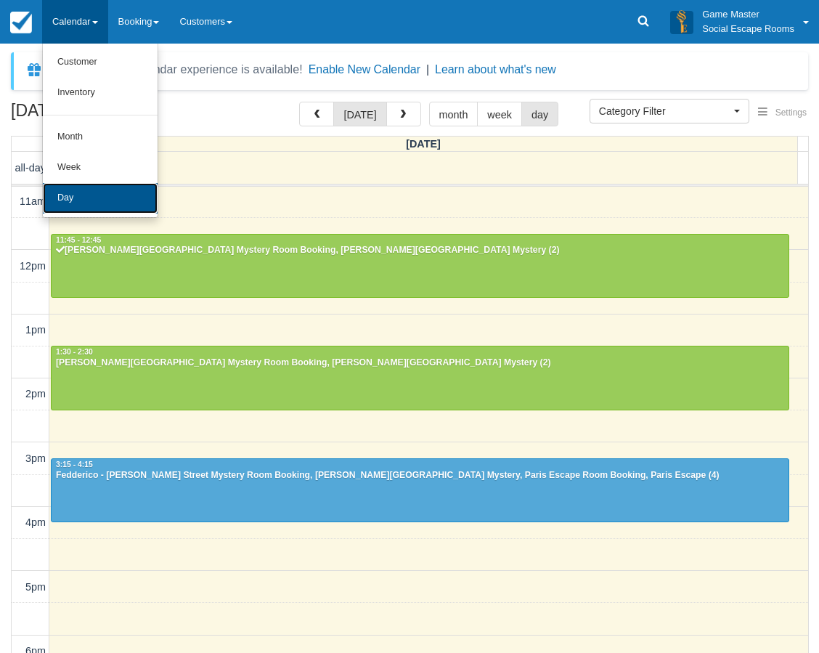
click at [80, 208] on link "Day" at bounding box center [100, 198] width 115 height 31
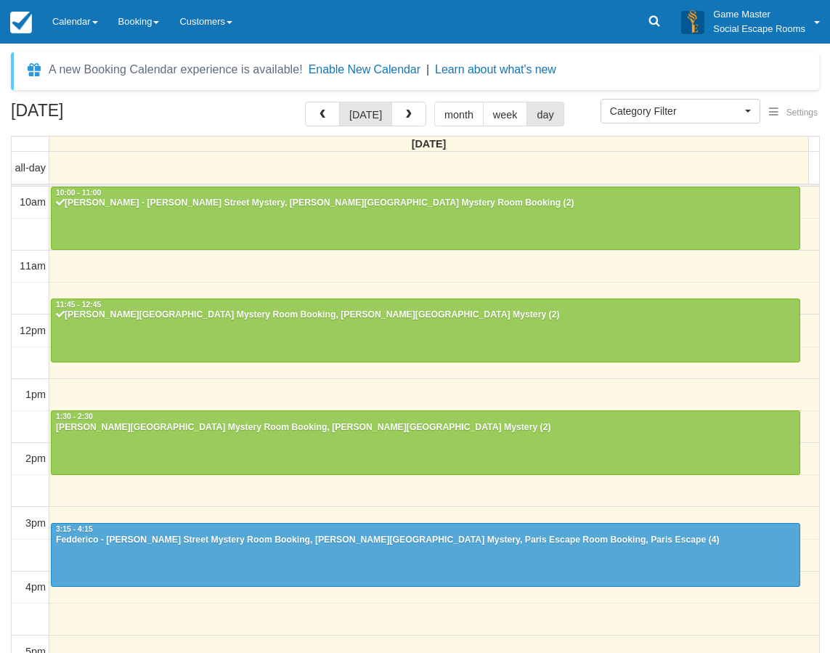
select select
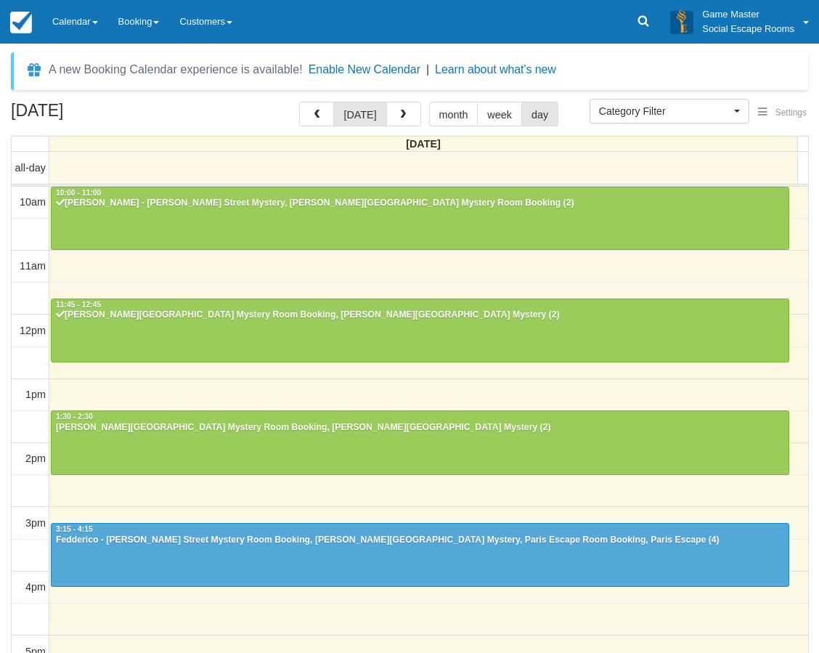
scroll to position [65, 0]
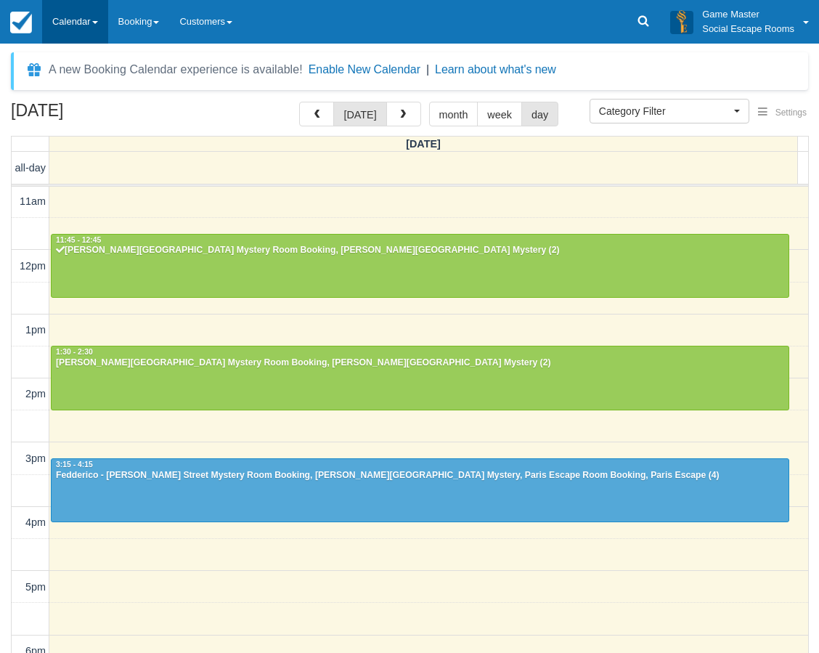
click at [78, 33] on link "Calendar" at bounding box center [75, 22] width 66 height 44
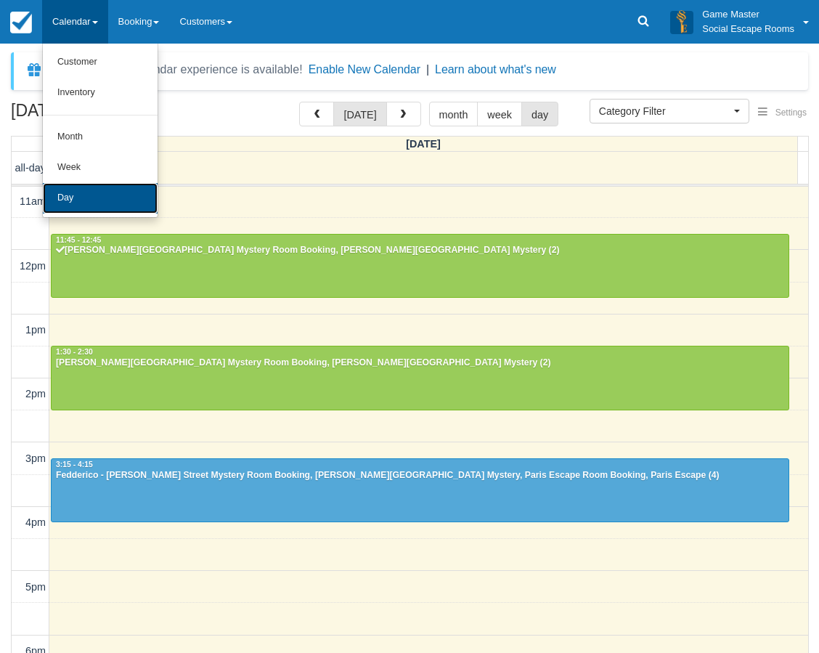
click at [70, 203] on link "Day" at bounding box center [100, 198] width 115 height 31
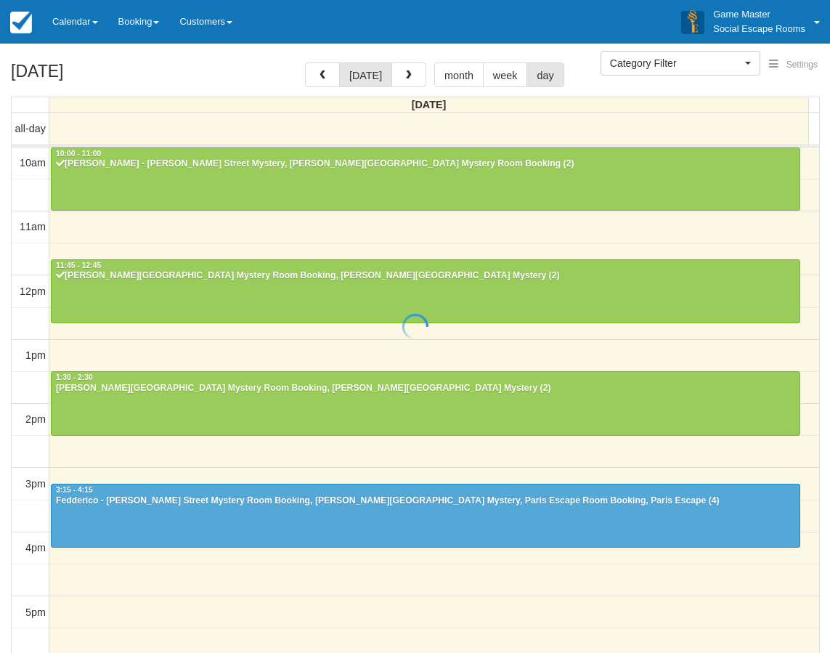
select select
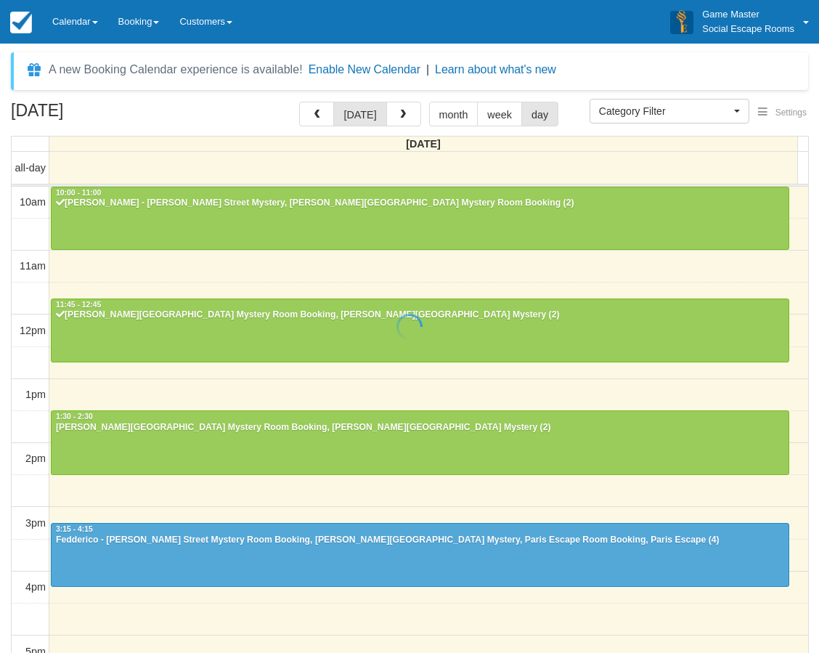
scroll to position [65, 0]
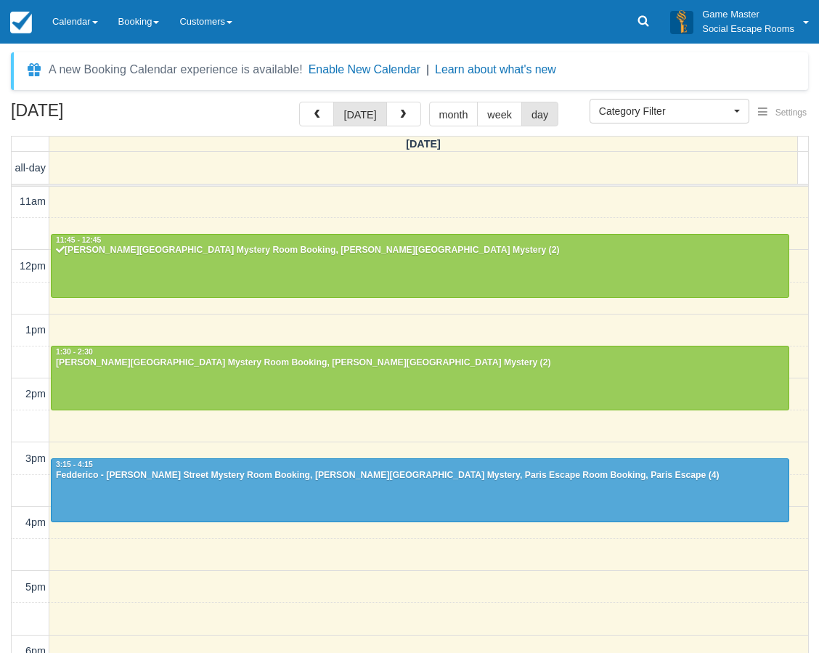
drag, startPoint x: 105, startPoint y: 107, endPoint x: 95, endPoint y: 81, distance: 28.1
click at [97, 86] on div "A new Booking Calendar experience is available! Enable New Calendar | Learn abo…" at bounding box center [410, 375] width 798 height 647
click at [84, 36] on link "Calendar" at bounding box center [75, 22] width 66 height 44
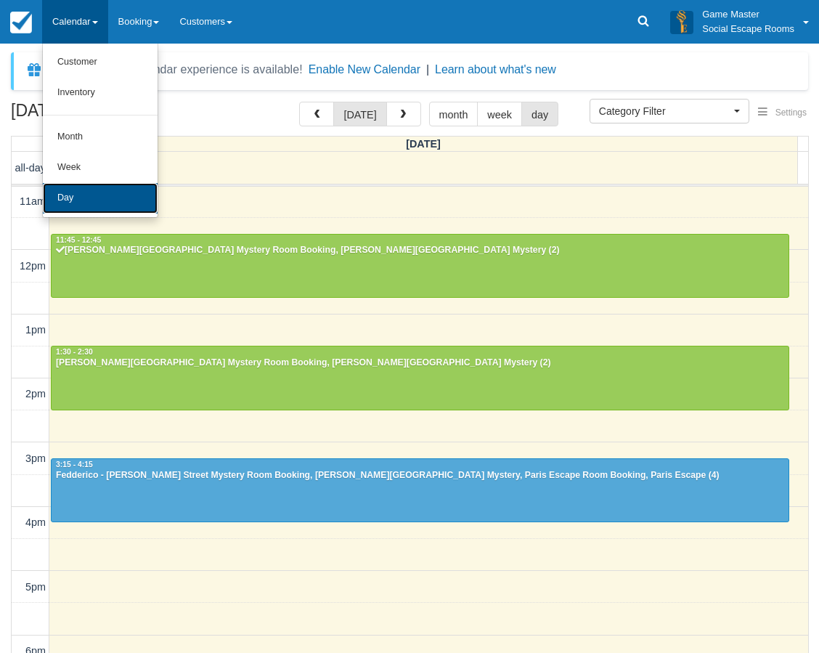
click at [99, 191] on link "Day" at bounding box center [100, 198] width 115 height 31
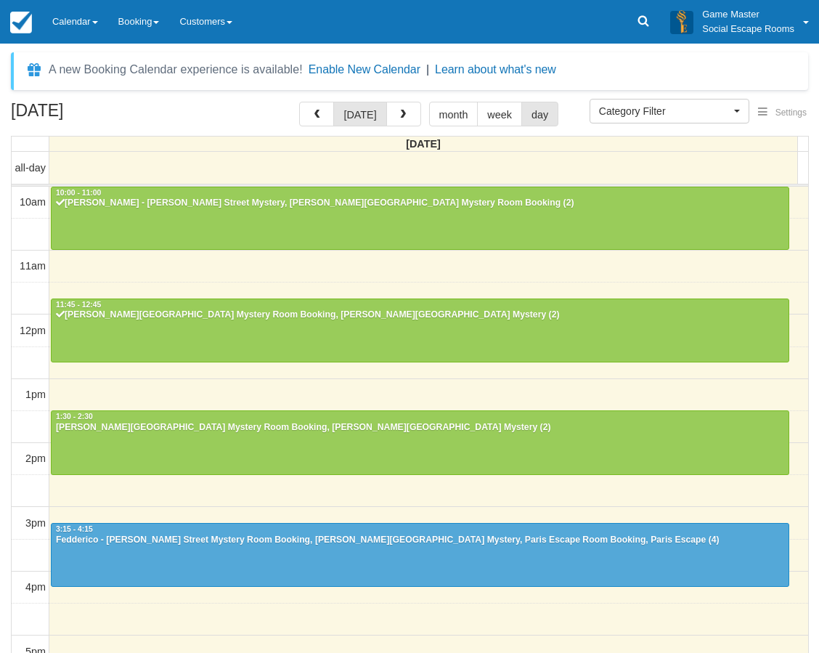
select select
click at [87, 25] on link "Calendar" at bounding box center [75, 22] width 66 height 44
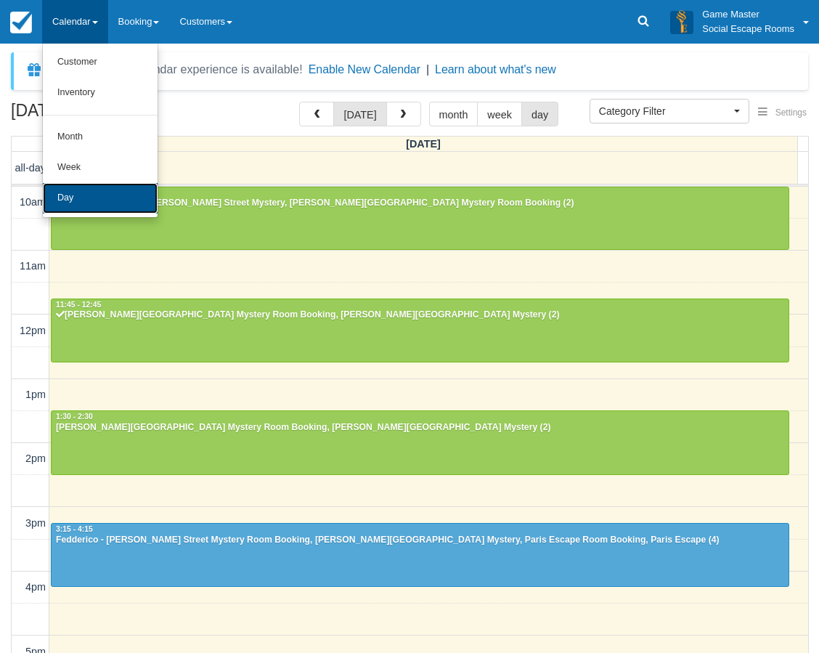
click at [84, 200] on link "Day" at bounding box center [100, 198] width 115 height 31
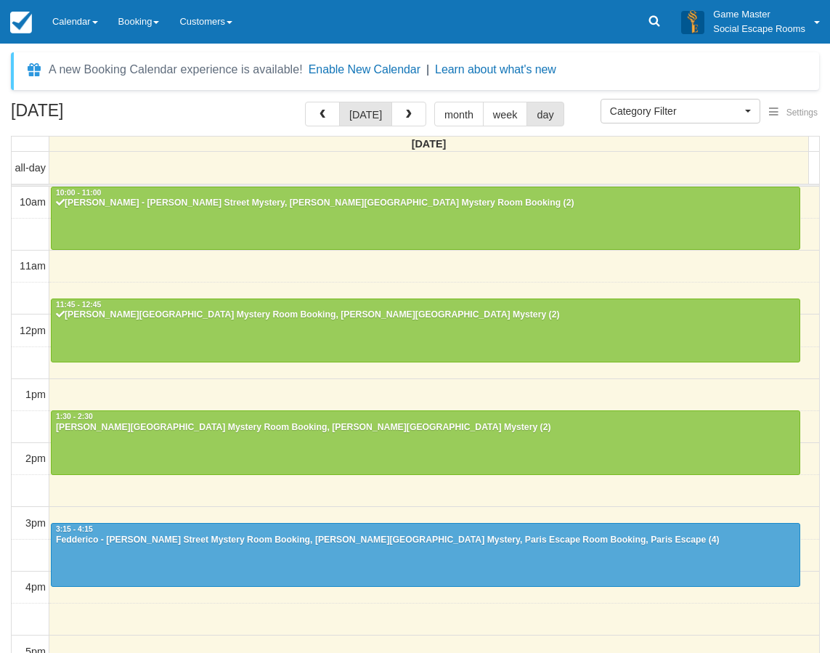
select select
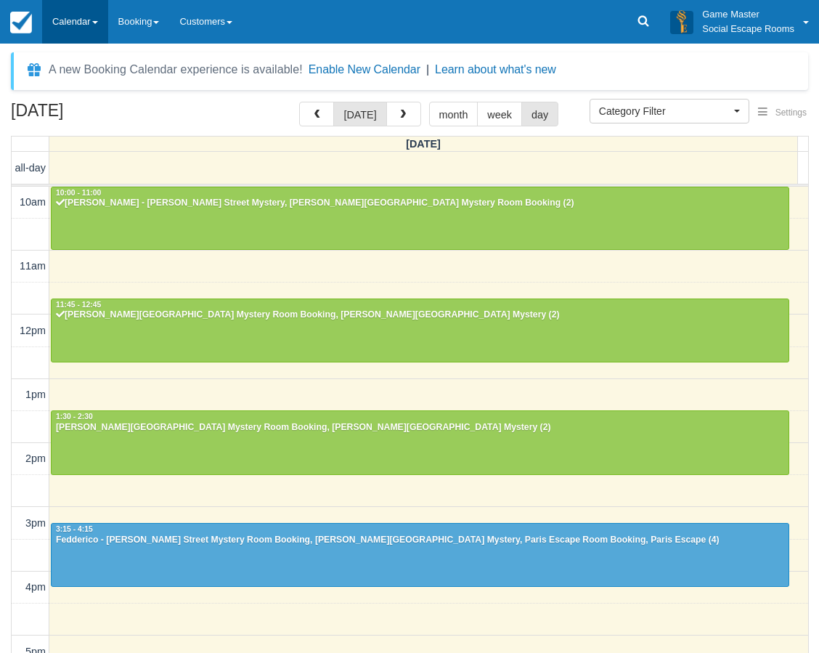
click at [74, 25] on link "Calendar" at bounding box center [75, 22] width 66 height 44
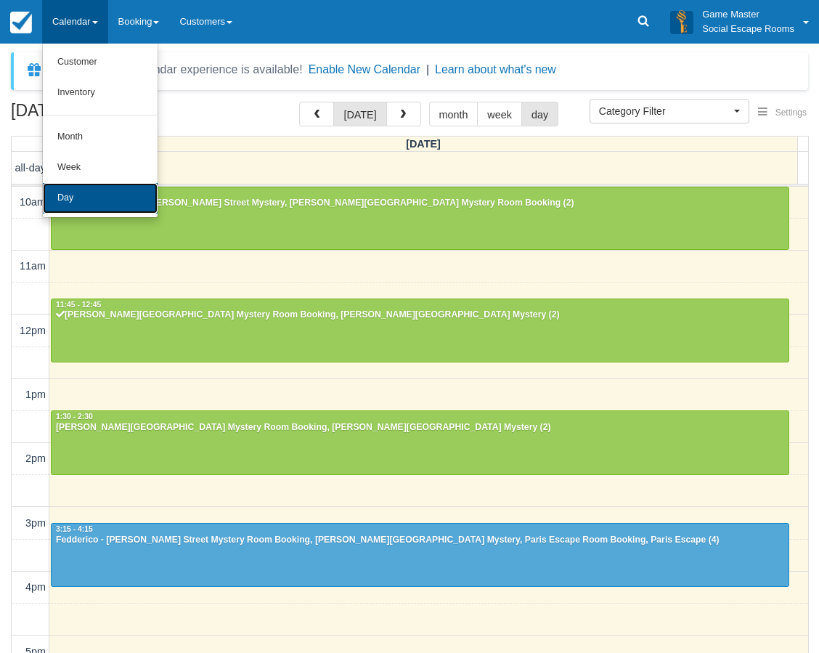
click at [70, 202] on link "Day" at bounding box center [100, 198] width 115 height 31
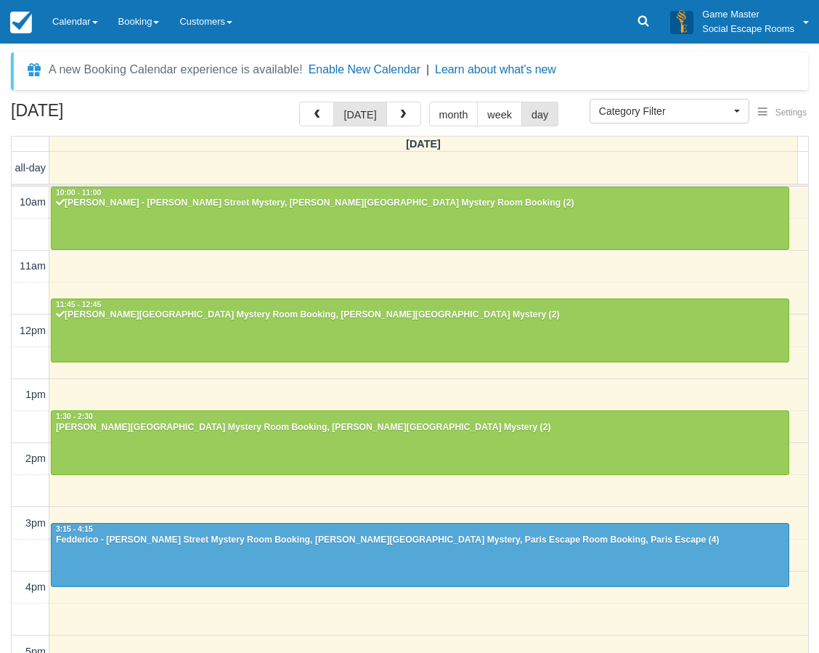
select select
